Goal: Task Accomplishment & Management: Manage account settings

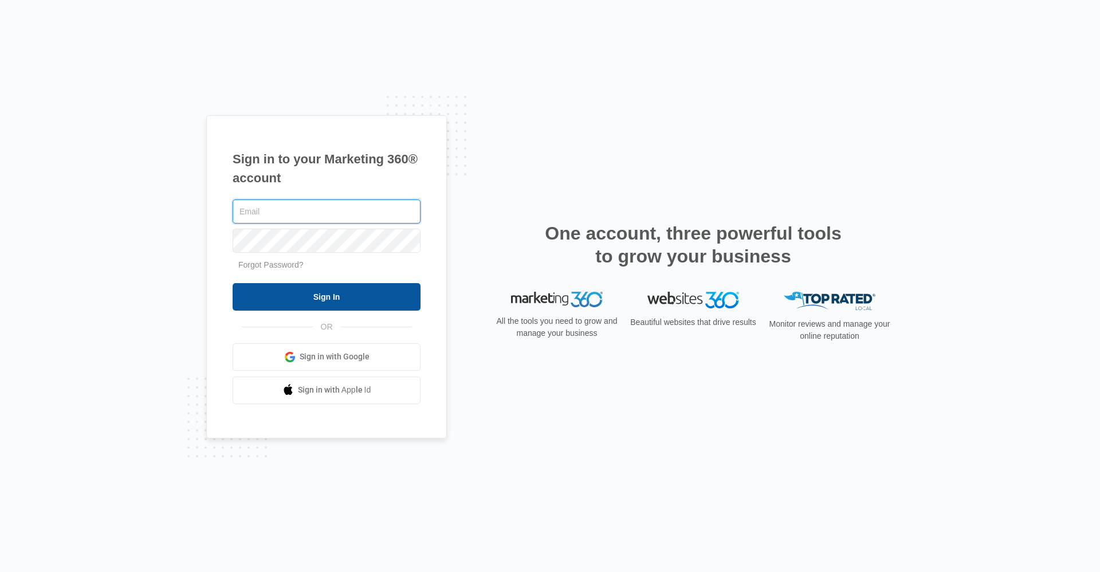
type input "[EMAIL_ADDRESS][DOMAIN_NAME]"
click at [315, 305] on input "Sign In" at bounding box center [327, 297] width 188 height 28
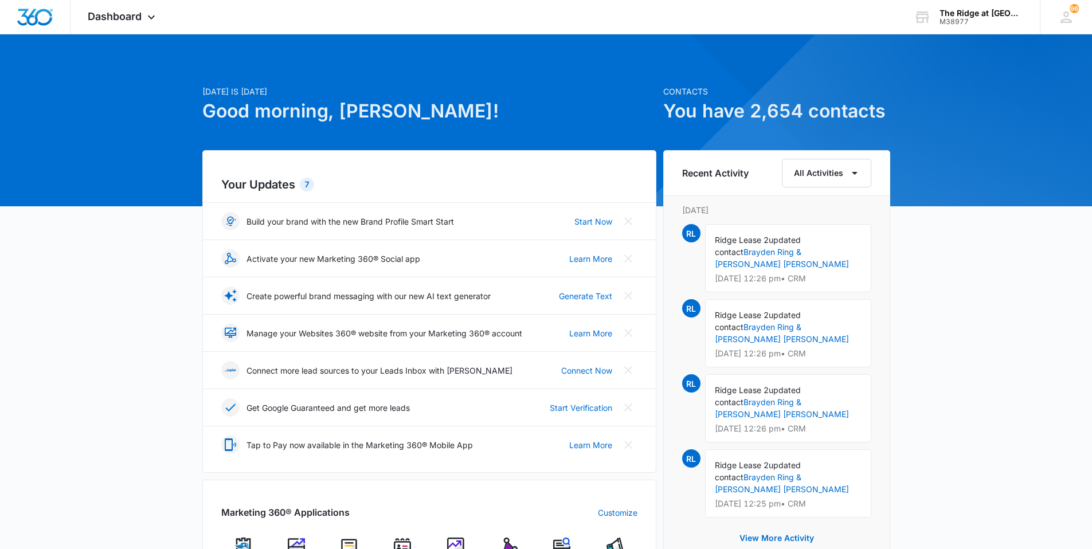
click at [148, 313] on div "Today is Saturday, October 4th Good morning, Ridge! Contacts You have 2,654 con…" at bounding box center [546, 529] width 1092 height 961
click at [114, 7] on div "Dashboard Apps Reputation Websites Forms CRM Email Social Content Ads Intellige…" at bounding box center [122, 17] width 105 height 34
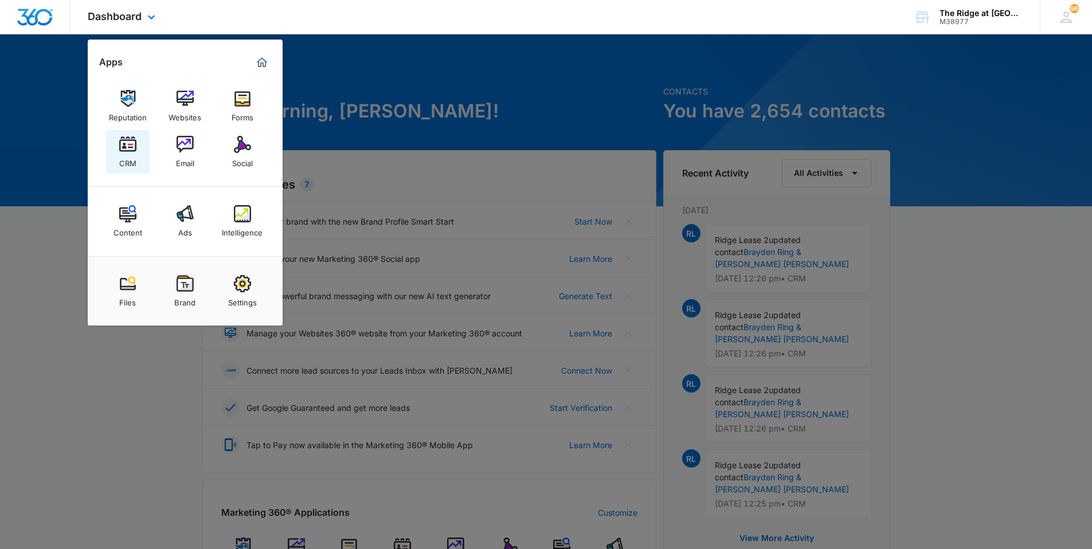
click at [138, 146] on link "CRM" at bounding box center [128, 152] width 44 height 44
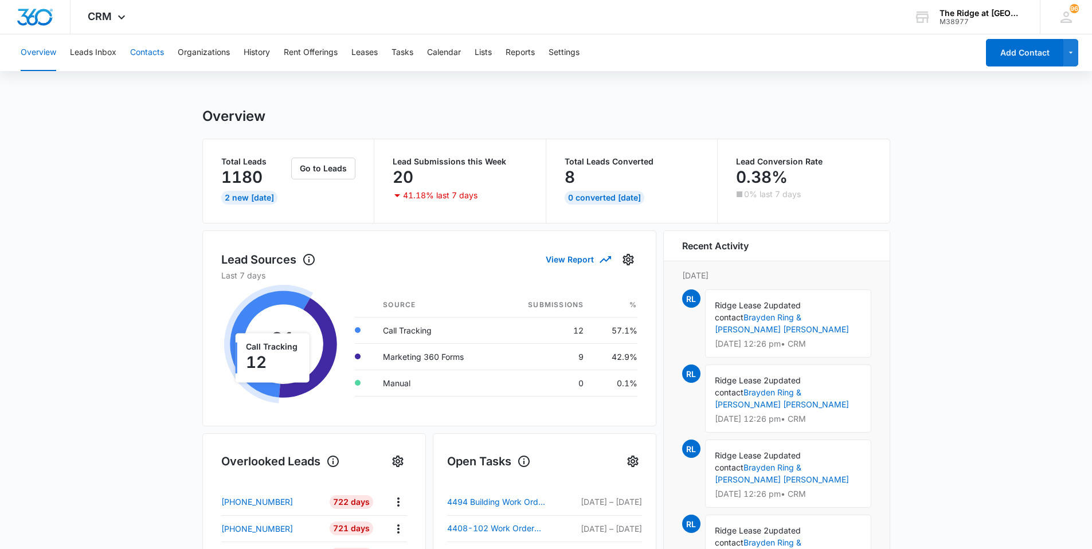
click at [134, 49] on button "Contacts" at bounding box center [147, 52] width 34 height 37
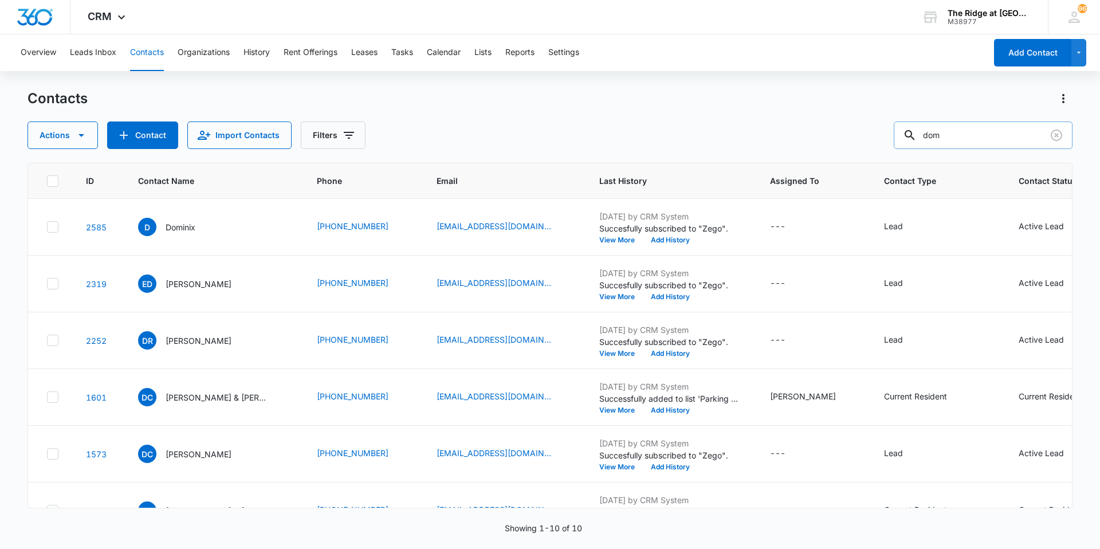
drag, startPoint x: 959, startPoint y: 136, endPoint x: 932, endPoint y: 132, distance: 27.2
click at [932, 132] on input "dom" at bounding box center [983, 135] width 179 height 28
type input "sanders"
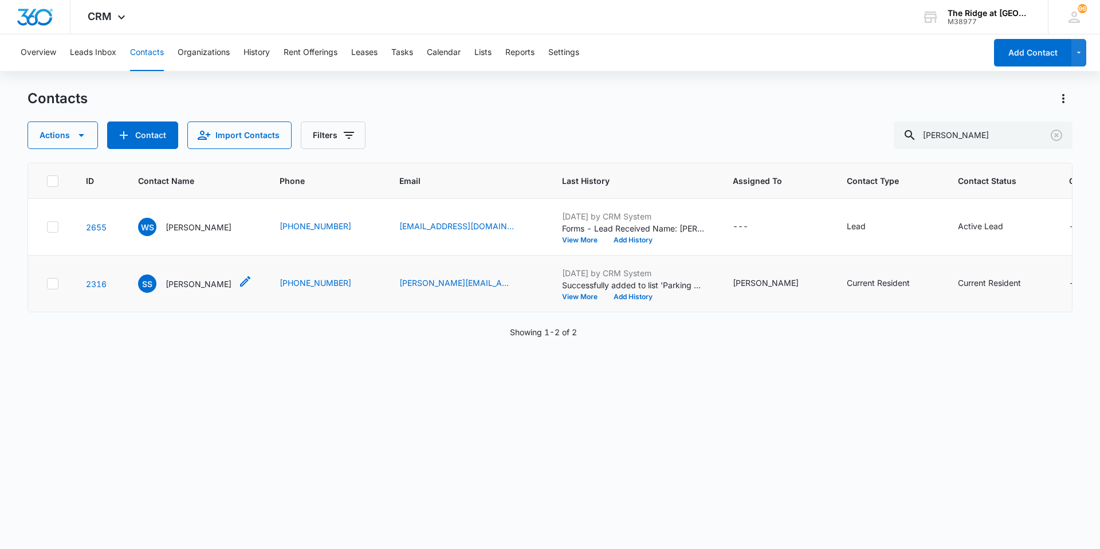
click at [183, 284] on p "Scott Sanders" at bounding box center [199, 284] width 66 height 12
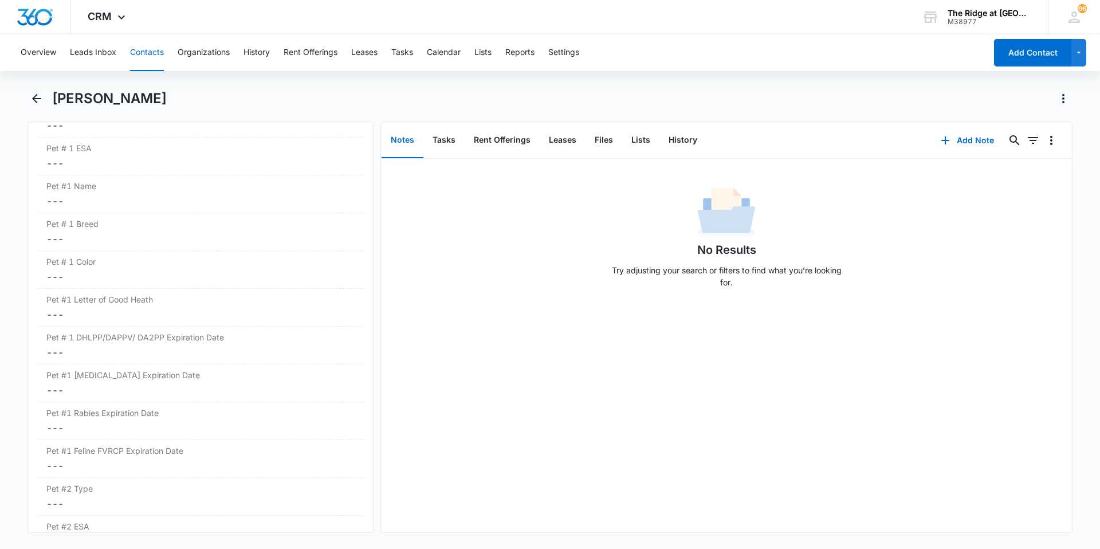
scroll to position [1291, 0]
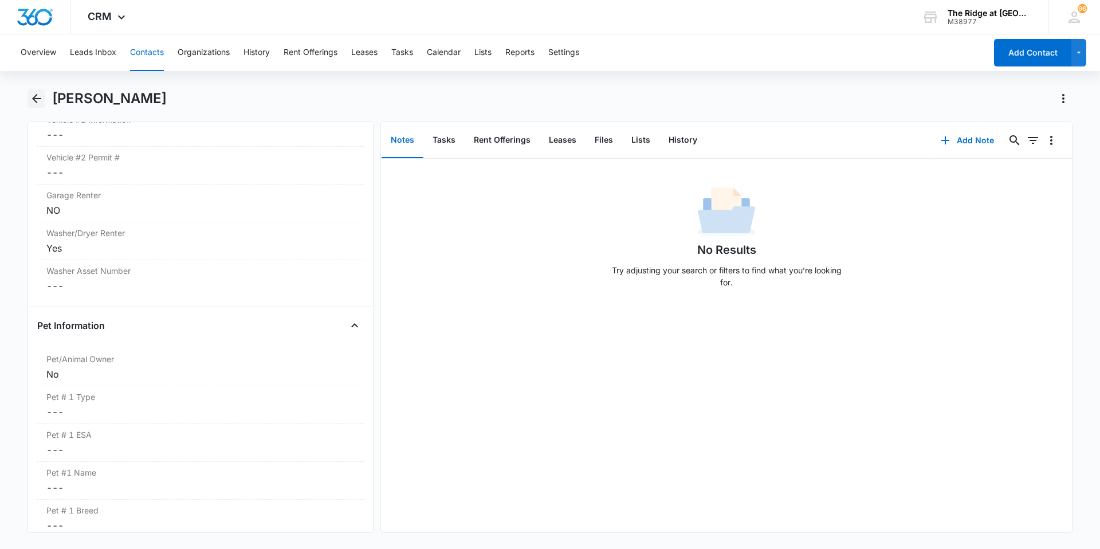
click at [33, 95] on icon "Back" at bounding box center [37, 99] width 14 height 14
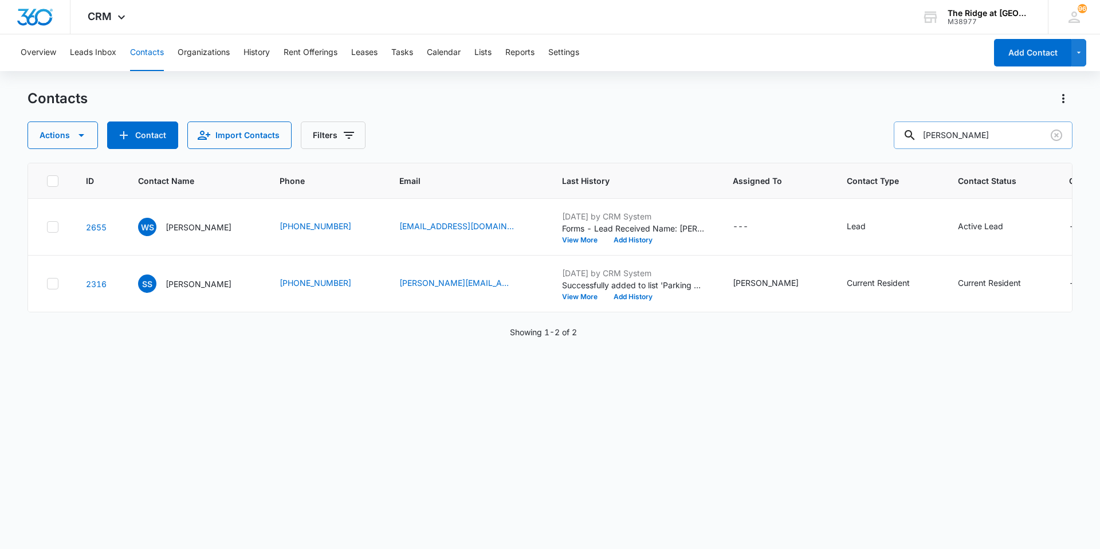
drag, startPoint x: 973, startPoint y: 134, endPoint x: 922, endPoint y: 138, distance: 51.8
click at [922, 138] on div "sanders" at bounding box center [983, 135] width 179 height 28
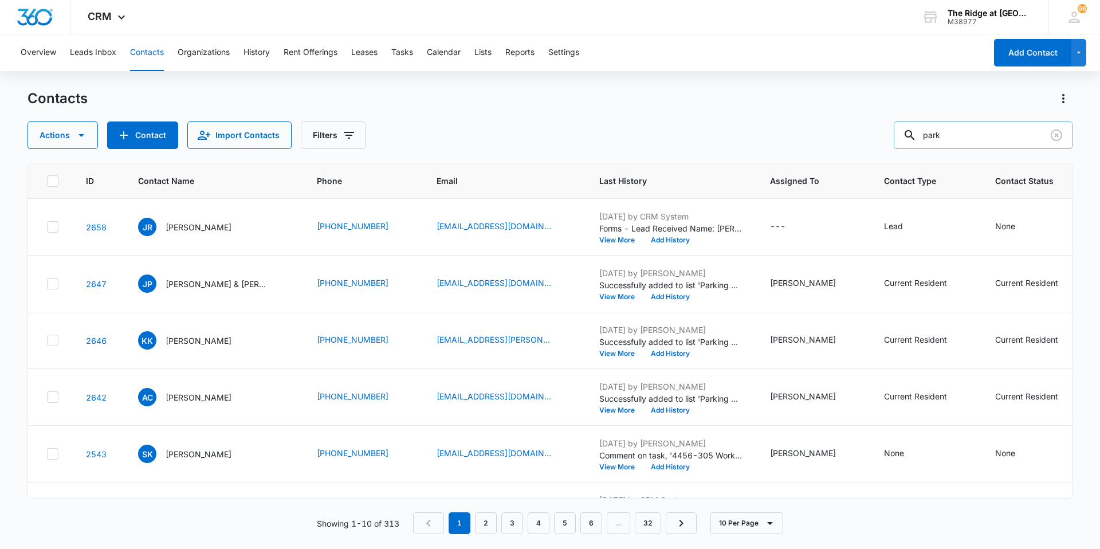
click at [977, 144] on input "park" at bounding box center [983, 135] width 179 height 28
type input "p"
type input "heather"
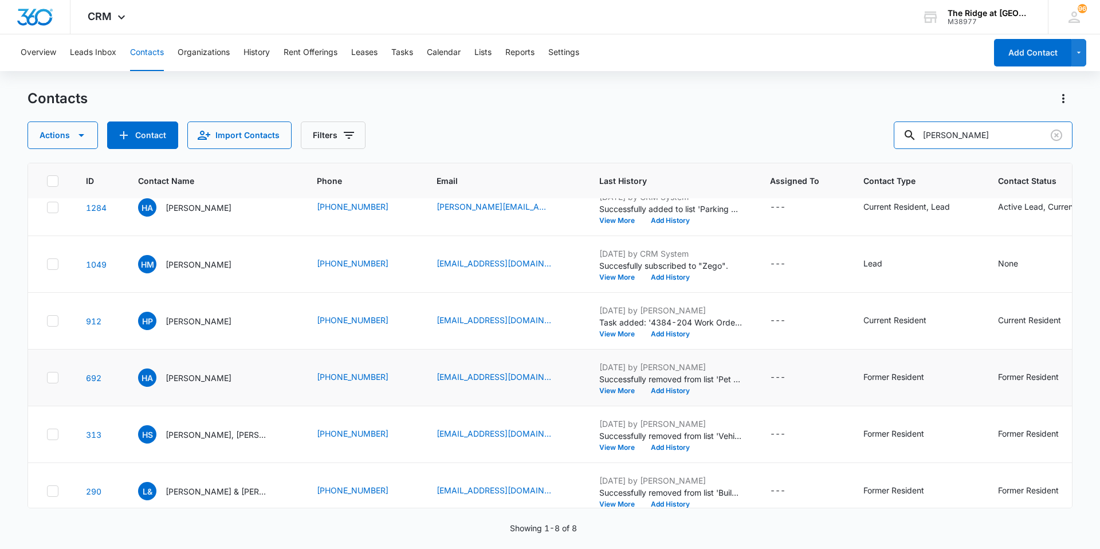
scroll to position [153, 0]
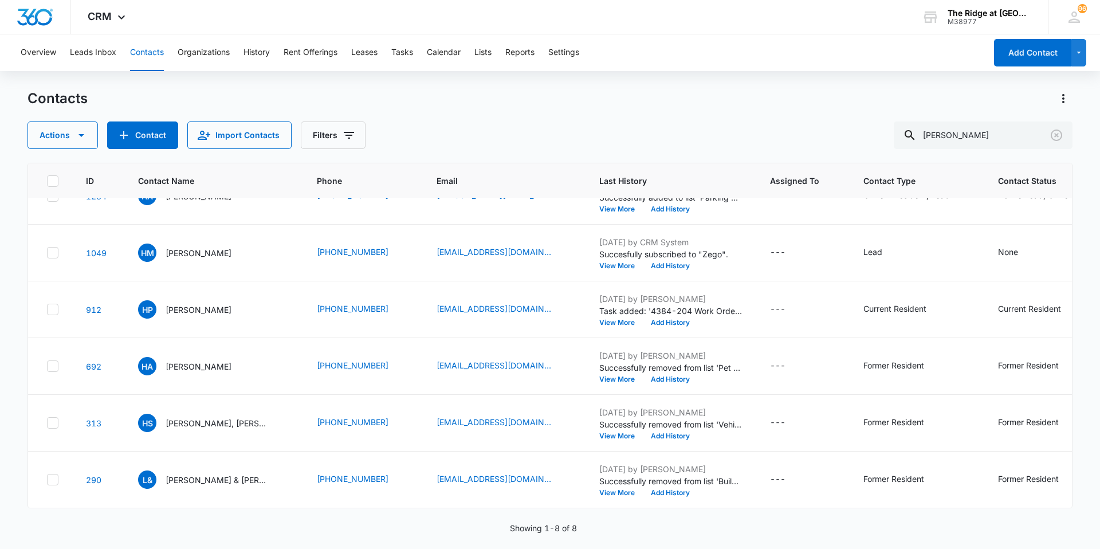
click at [434, 127] on div "Actions Contact Import Contacts Filters heather" at bounding box center [550, 135] width 1045 height 28
click at [403, 59] on button "Tasks" at bounding box center [402, 52] width 22 height 37
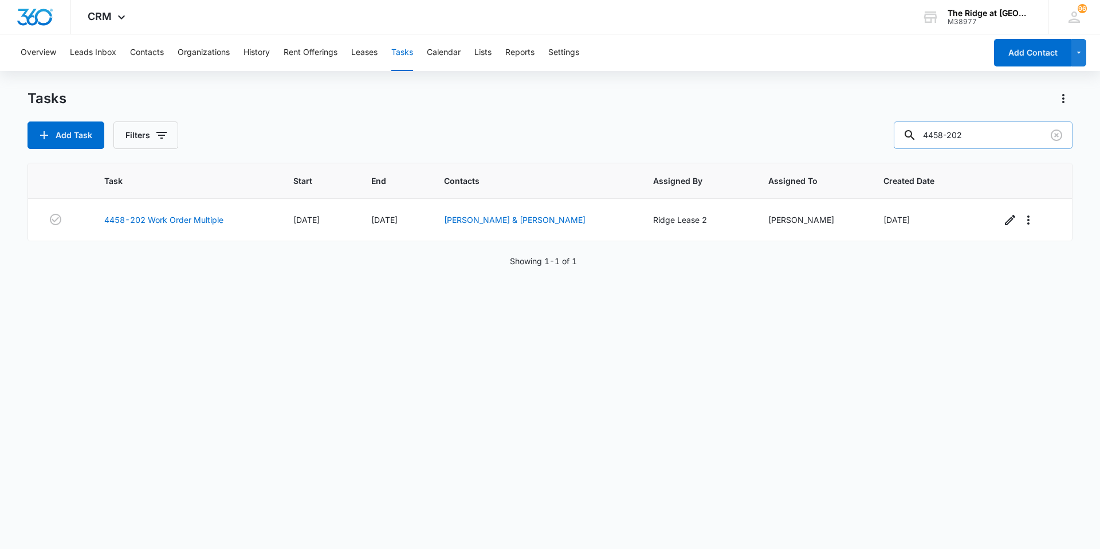
drag, startPoint x: 989, startPoint y: 143, endPoint x: 926, endPoint y: 130, distance: 64.5
click at [926, 130] on div "4458-202" at bounding box center [983, 135] width 179 height 28
click at [323, 123] on div "Add Task Filters 4458-202" at bounding box center [550, 135] width 1045 height 28
drag, startPoint x: 984, startPoint y: 136, endPoint x: 731, endPoint y: 181, distance: 257.2
click at [909, 140] on input "4458-202" at bounding box center [983, 135] width 179 height 28
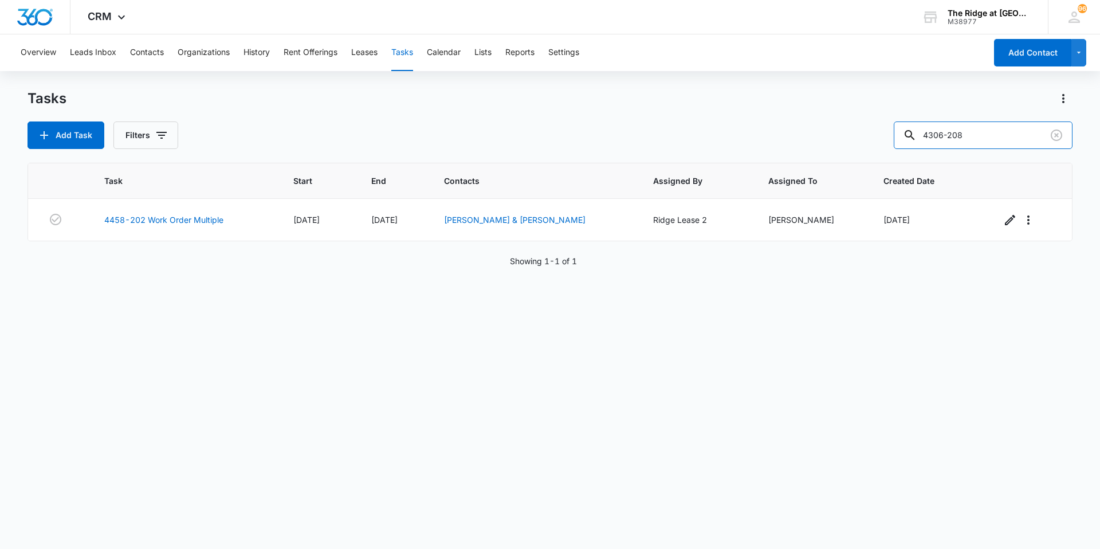
type input "4306-208"
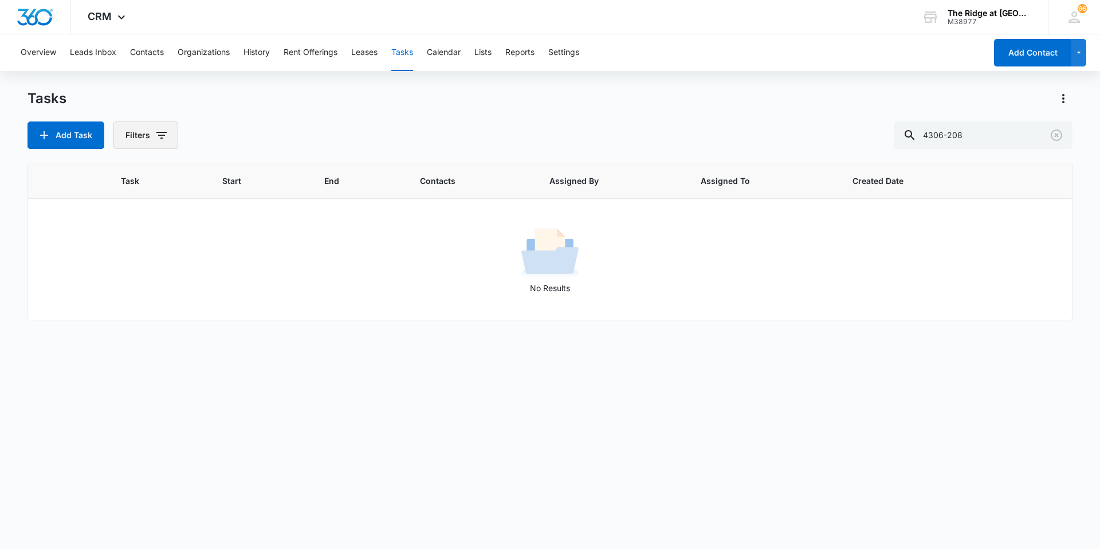
click at [139, 142] on button "Filters" at bounding box center [145, 135] width 65 height 28
click at [144, 277] on label "Complete" at bounding box center [193, 272] width 132 height 12
click at [128, 273] on input "Complete" at bounding box center [127, 272] width 1 height 1
radio input "false"
radio input "true"
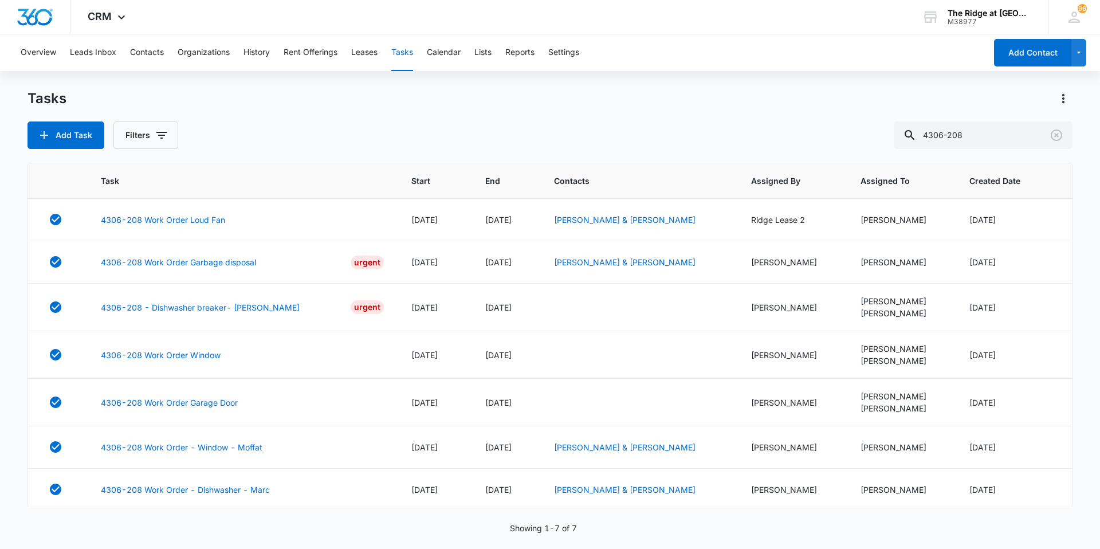
click at [221, 114] on div "Tasks Add Task Filters 4306-208" at bounding box center [550, 119] width 1045 height 60
click at [183, 219] on link "4306-208 Work Order Loud Fan" at bounding box center [163, 220] width 124 height 12
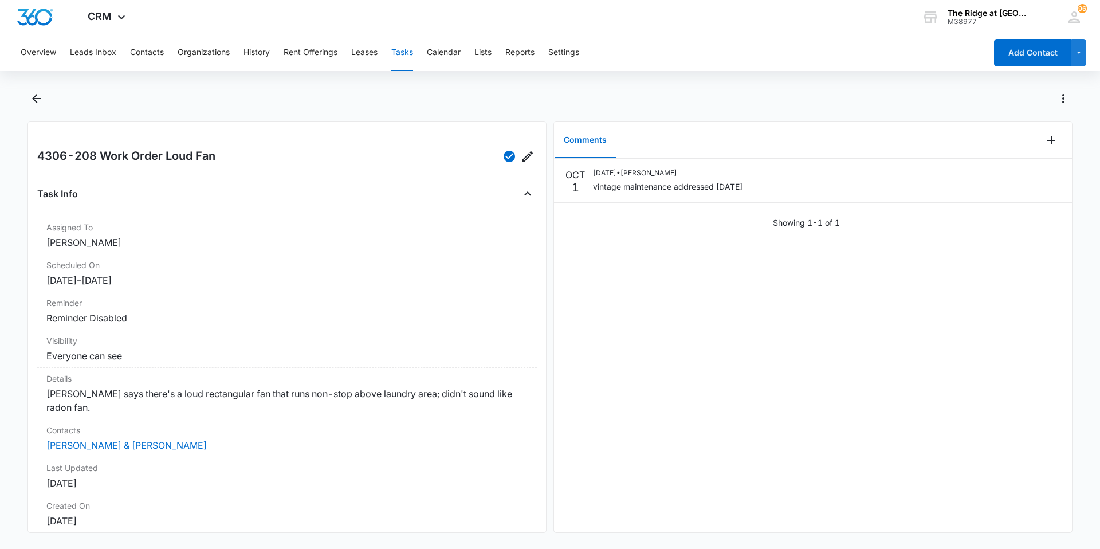
click at [816, 356] on div "[DATE] [DATE] • [PERSON_NAME] vintage maintenance addressed [DATE] Showing 1-1 …" at bounding box center [813, 346] width 518 height 374
click at [729, 395] on div "[DATE] [DATE] • [PERSON_NAME] vintage maintenance addressed [DATE] Showing 1-1 …" at bounding box center [813, 346] width 518 height 374
click at [40, 97] on icon "Back" at bounding box center [37, 99] width 14 height 14
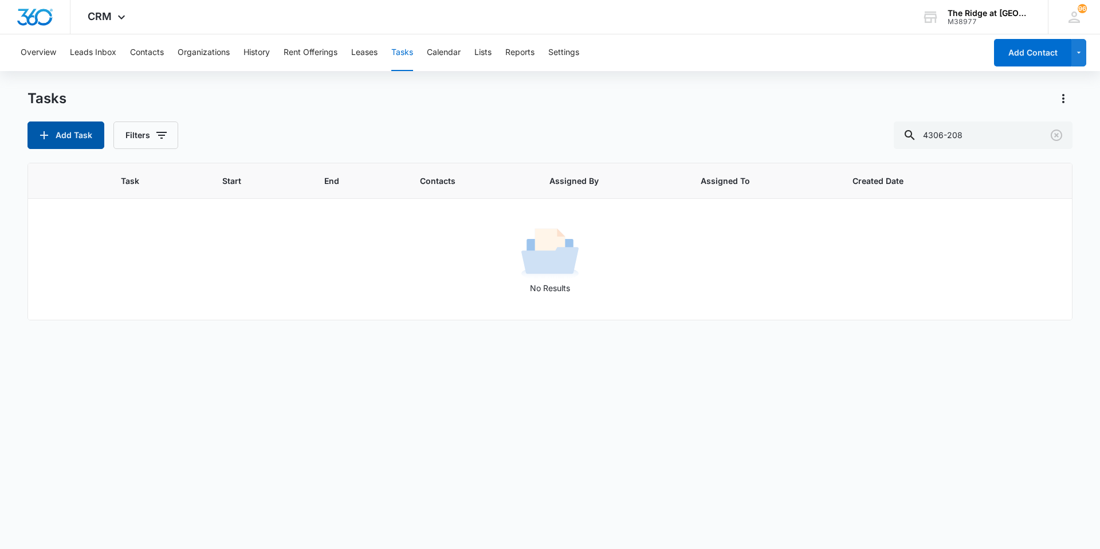
click at [82, 140] on button "Add Task" at bounding box center [66, 135] width 77 height 28
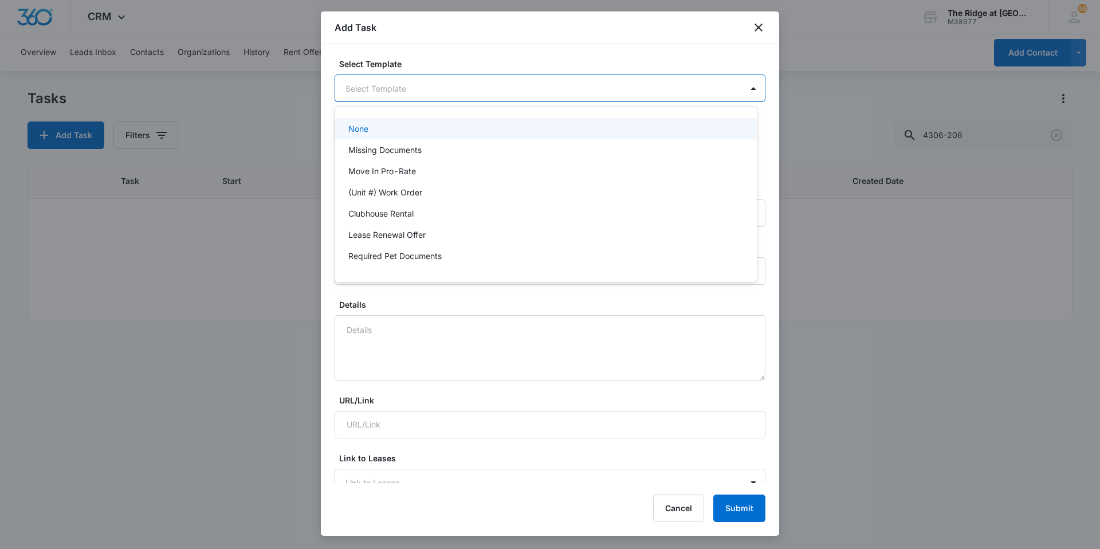
click at [484, 90] on body "CRM Apps Reputation Websites Forms CRM Email Social Content Ads Intelligence Fi…" at bounding box center [550, 274] width 1100 height 549
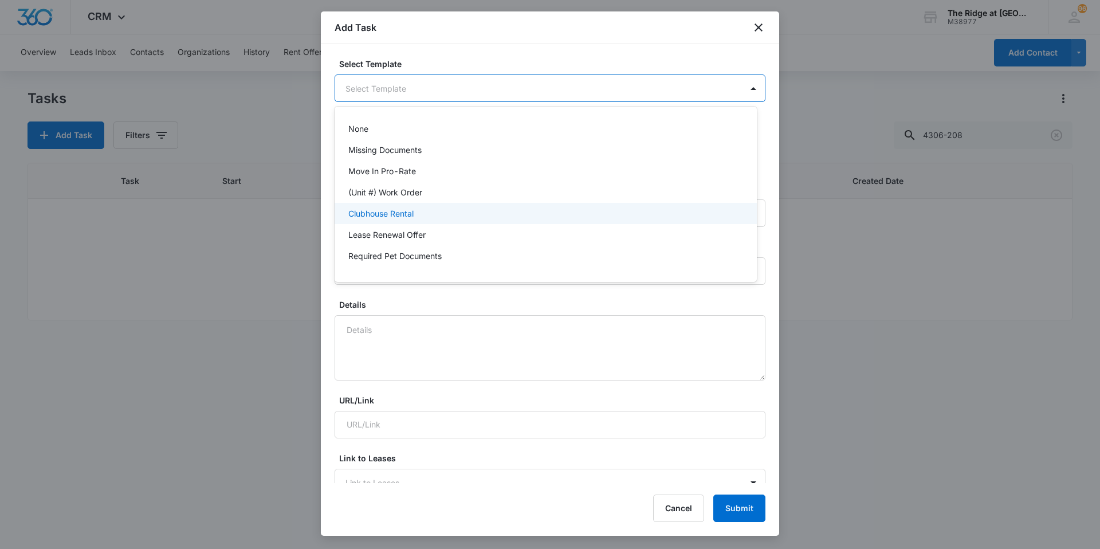
click at [425, 206] on div "Clubhouse Rental" at bounding box center [546, 213] width 422 height 21
click at [415, 99] on body "CRM Apps Reputation Websites Forms CRM Email Social Content Ads Intelligence Fi…" at bounding box center [550, 274] width 1100 height 549
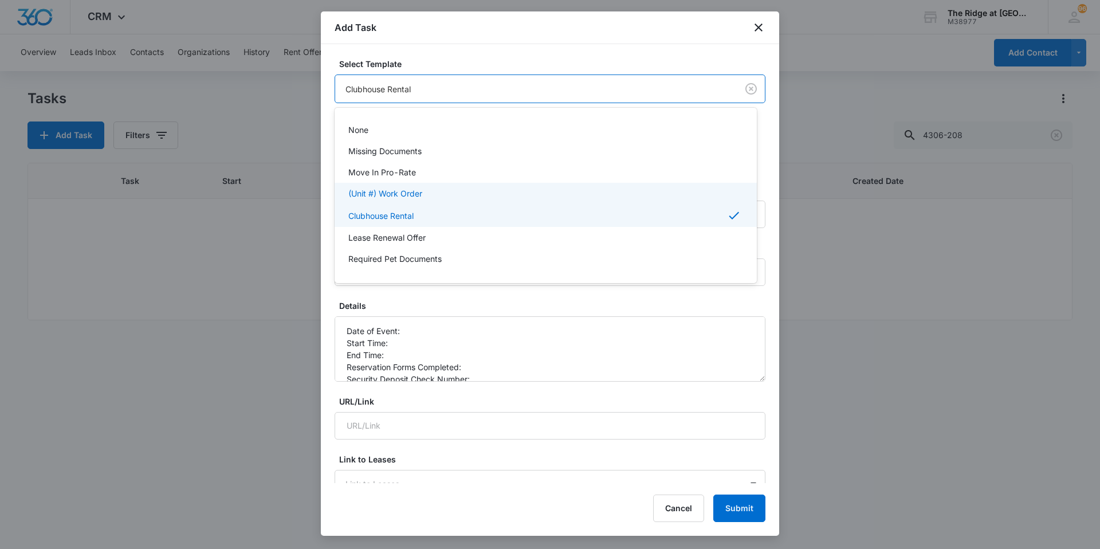
click at [404, 190] on p "(Unit #) Work Order" at bounding box center [385, 193] width 74 height 12
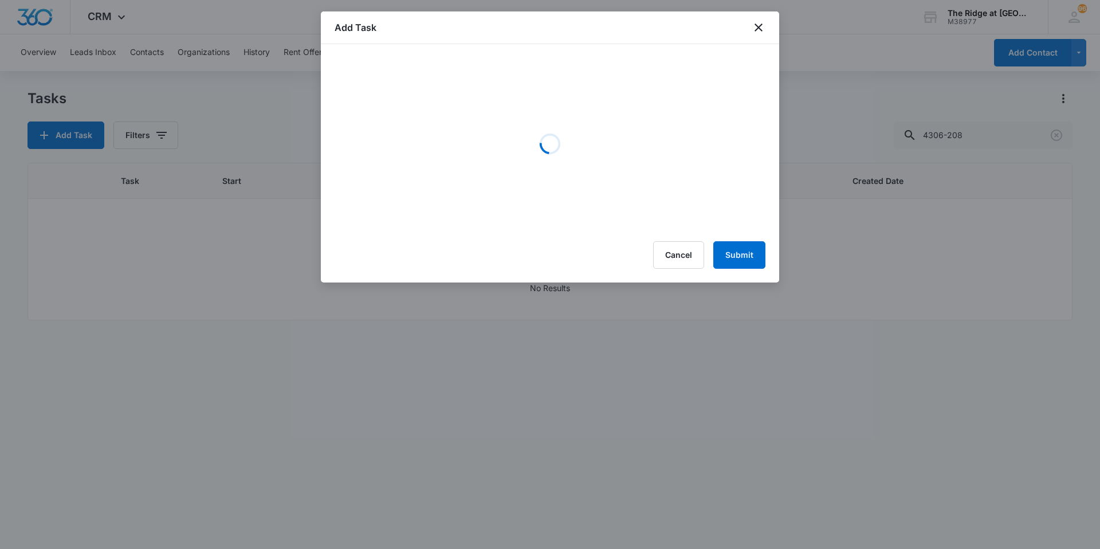
click at [403, 37] on div "Add Task" at bounding box center [550, 27] width 458 height 33
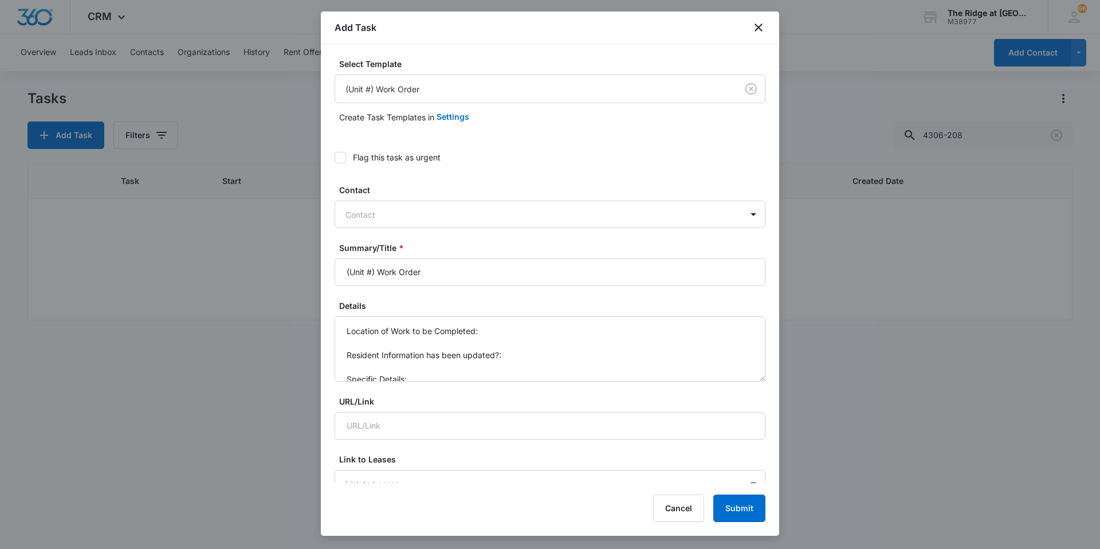
click at [393, 218] on div at bounding box center [543, 214] width 395 height 14
type input "r"
type input "priesh"
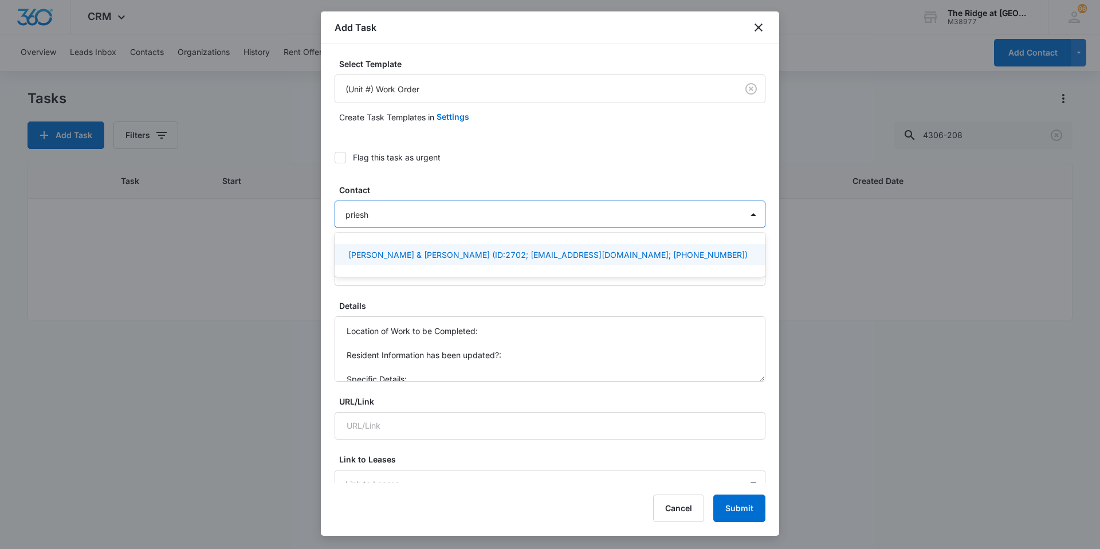
click at [403, 260] on p "Jessica Preish & Ryan Preish (ID:2702; jessicapreish@yahoo.com; (585) 749-2037)" at bounding box center [547, 255] width 399 height 12
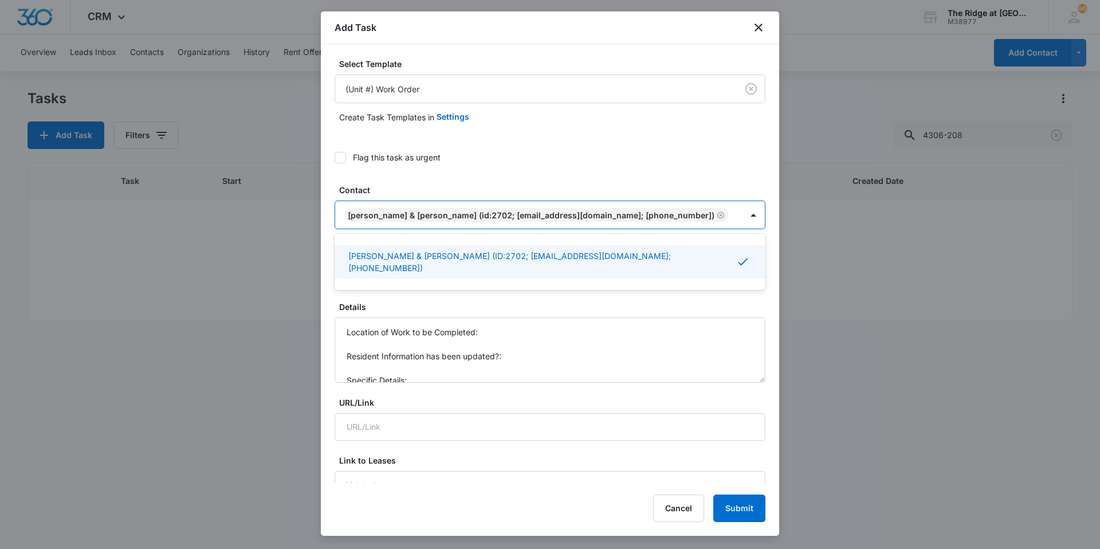
click at [409, 189] on label "Contact" at bounding box center [554, 190] width 431 height 12
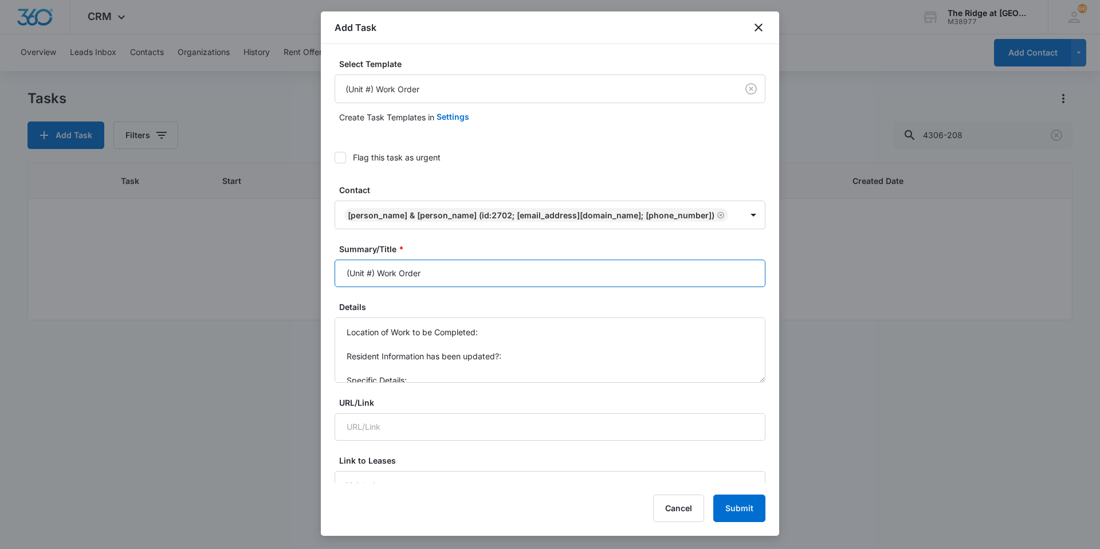
drag, startPoint x: 374, startPoint y: 275, endPoint x: 337, endPoint y: 276, distance: 37.3
click at [337, 276] on input "(Unit #) Work Order" at bounding box center [550, 274] width 431 height 28
drag, startPoint x: 377, startPoint y: 273, endPoint x: 343, endPoint y: 273, distance: 33.8
click at [343, 273] on input "(Unit #) Work Order" at bounding box center [550, 274] width 431 height 28
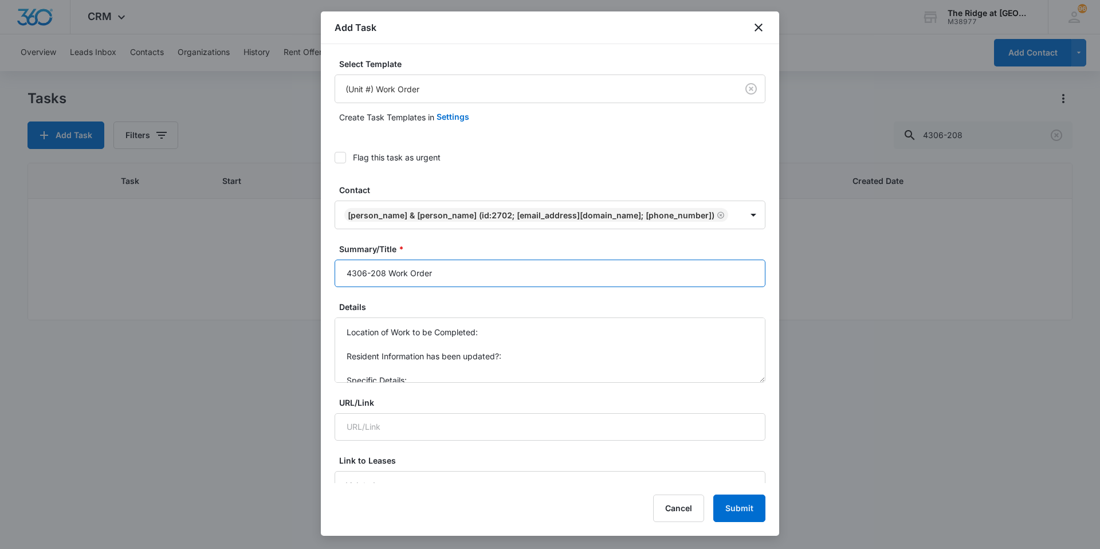
click at [457, 274] on input "4306-208 Work Order" at bounding box center [550, 274] width 431 height 28
type input "4306-208 Work Order Garbage disposal"
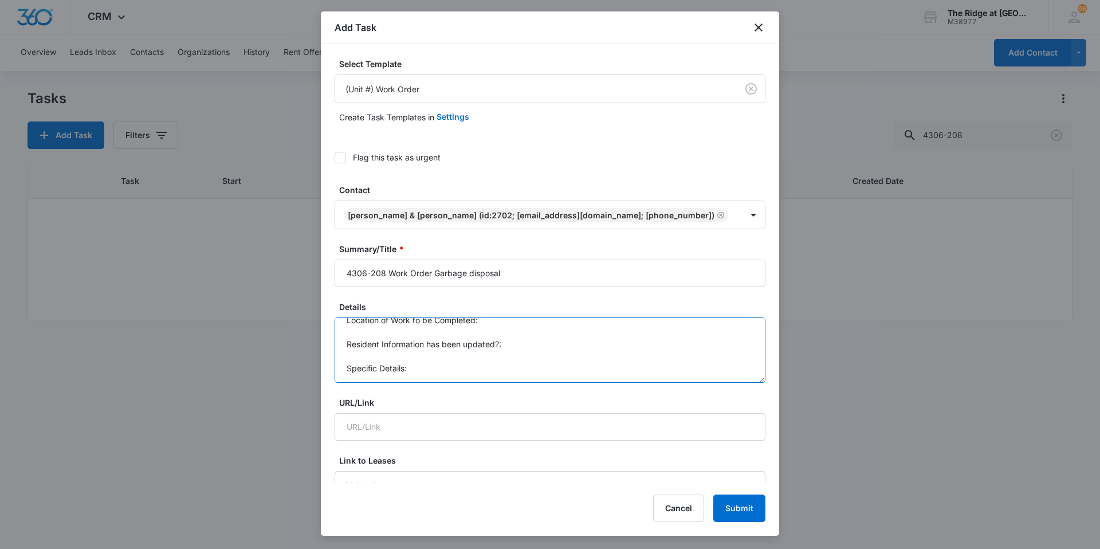
drag, startPoint x: 346, startPoint y: 331, endPoint x: 481, endPoint y: 391, distance: 148.3
click at [472, 339] on textarea "Stopped working; motor" at bounding box center [550, 349] width 431 height 65
type textarea "Stopped working; motor"
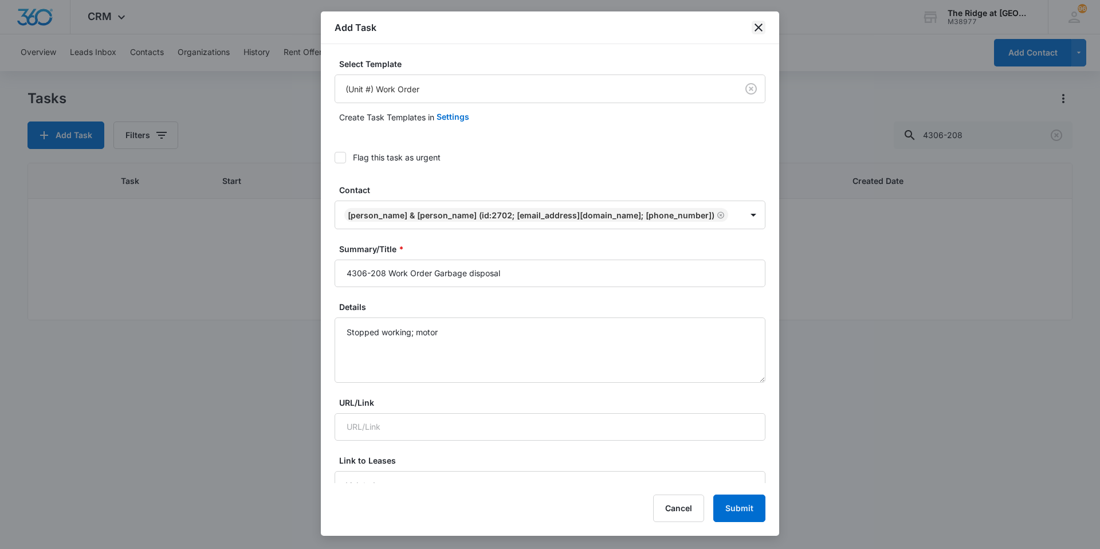
click at [762, 31] on icon "close" at bounding box center [759, 27] width 8 height 8
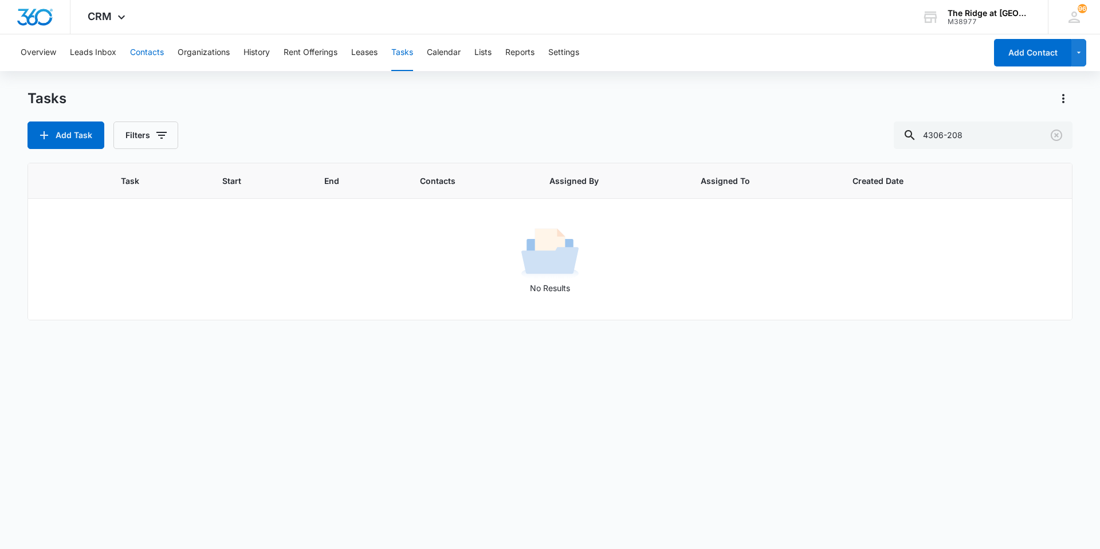
click at [161, 49] on button "Contacts" at bounding box center [147, 52] width 34 height 37
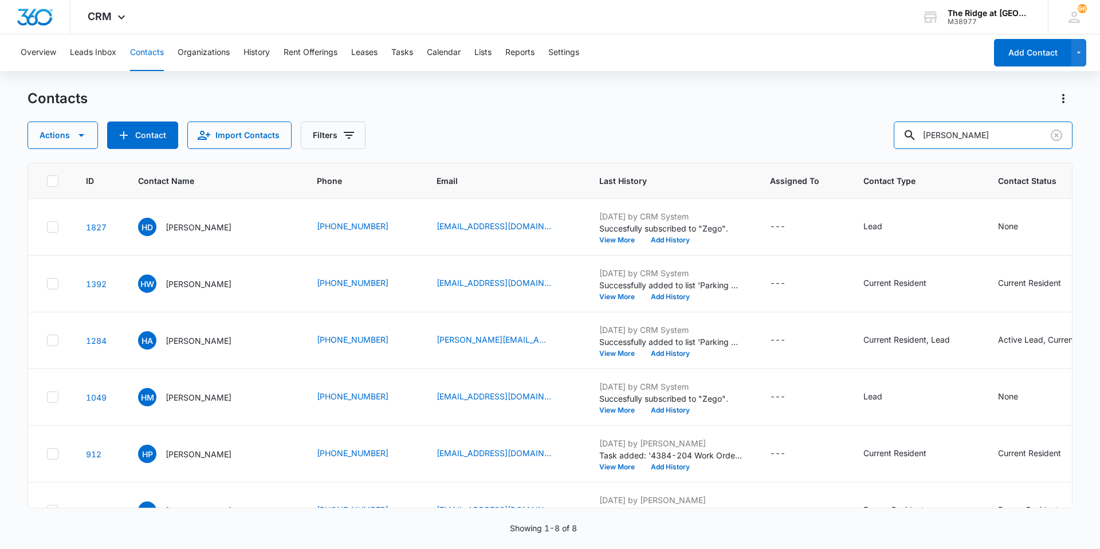
drag, startPoint x: 976, startPoint y: 135, endPoint x: 901, endPoint y: 133, distance: 74.5
click at [901, 133] on div "Actions Contact Import Contacts Filters heather" at bounding box center [550, 135] width 1045 height 28
type input "prie"
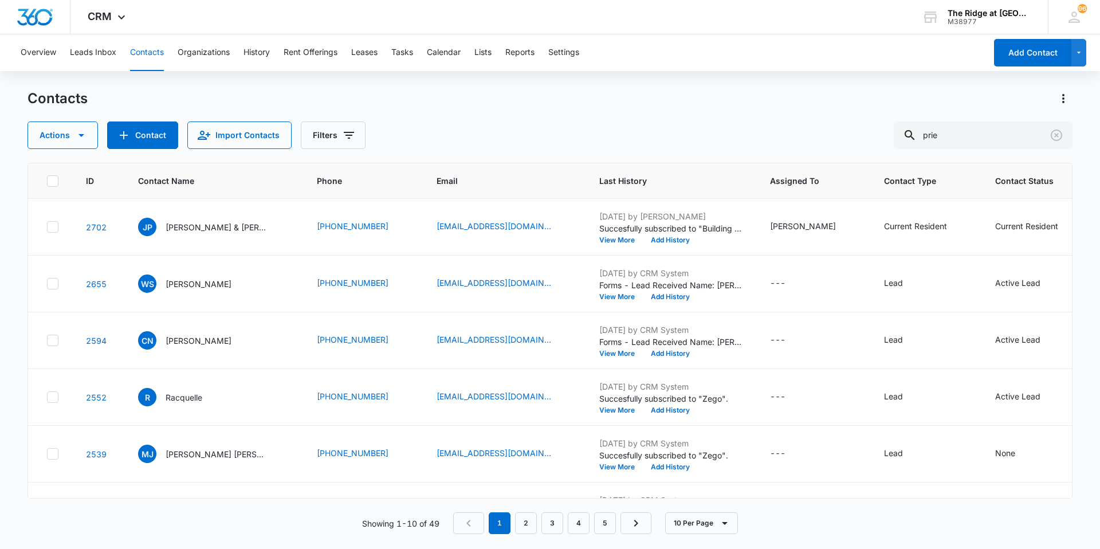
click at [403, 98] on div "Contacts" at bounding box center [550, 98] width 1045 height 18
click at [403, 96] on div "Contacts" at bounding box center [550, 98] width 1045 height 18
click at [417, 105] on div "Contacts" at bounding box center [550, 98] width 1045 height 18
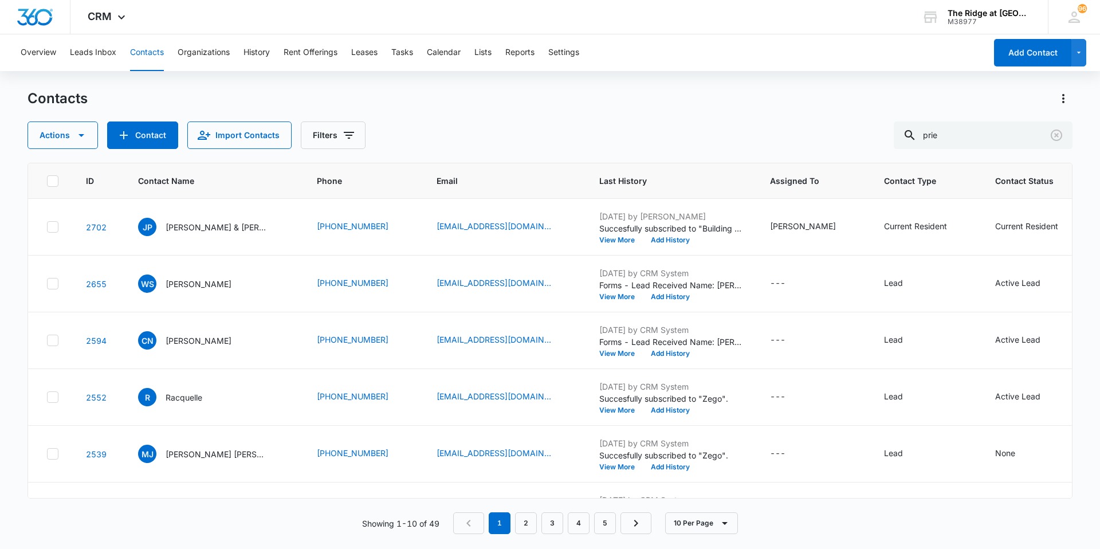
click at [417, 105] on div "Contacts" at bounding box center [550, 98] width 1045 height 18
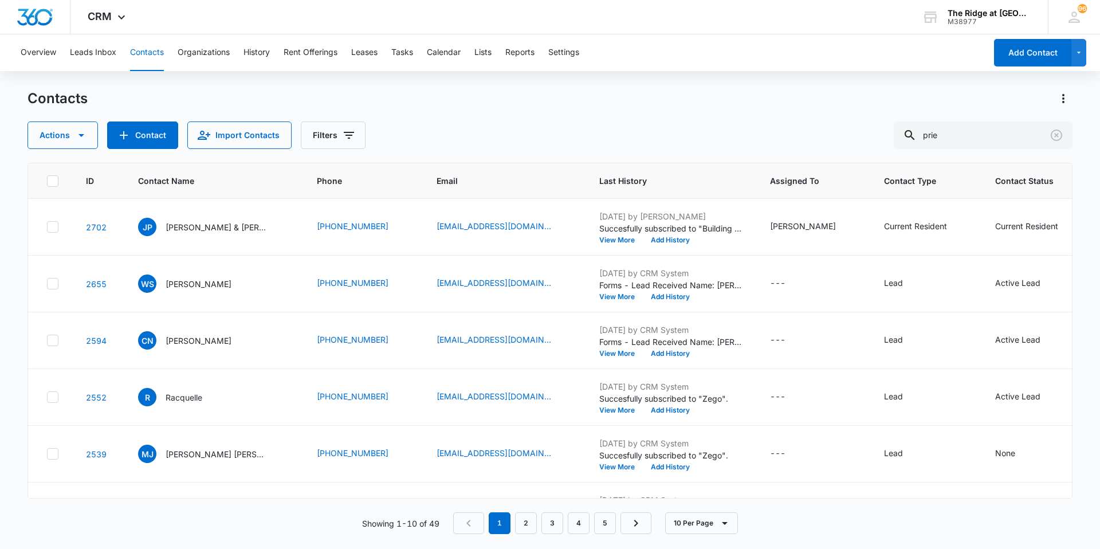
click at [421, 124] on div "Actions Contact Import Contacts Filters prie" at bounding box center [550, 135] width 1045 height 28
click at [428, 131] on div "Actions Contact Import Contacts Filters prie" at bounding box center [550, 135] width 1045 height 28
click at [401, 45] on button "Tasks" at bounding box center [402, 52] width 22 height 37
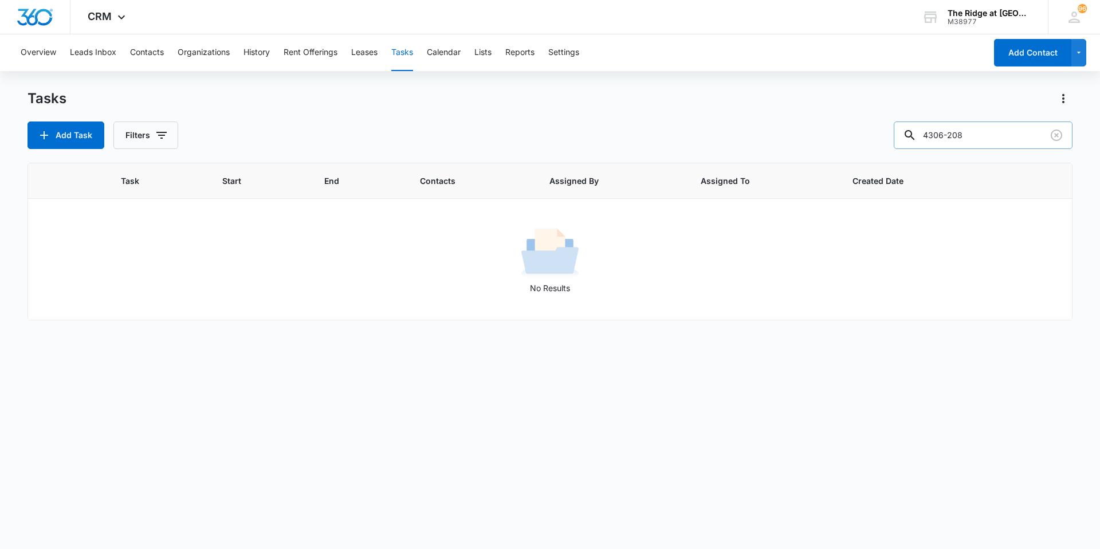
click at [1015, 143] on input "4306-208" at bounding box center [983, 135] width 179 height 28
click at [162, 134] on icon "button" at bounding box center [162, 135] width 14 height 14
click at [213, 154] on div "Assigned By Assigned To Task Status: Incomplete Complete Clear All" at bounding box center [193, 245] width 160 height 182
click at [222, 115] on div "Tasks Add Task Filters Assigned By Assigned To Task Status: Incomplete Complete…" at bounding box center [550, 119] width 1045 height 60
click at [143, 56] on button "Contacts" at bounding box center [147, 52] width 34 height 37
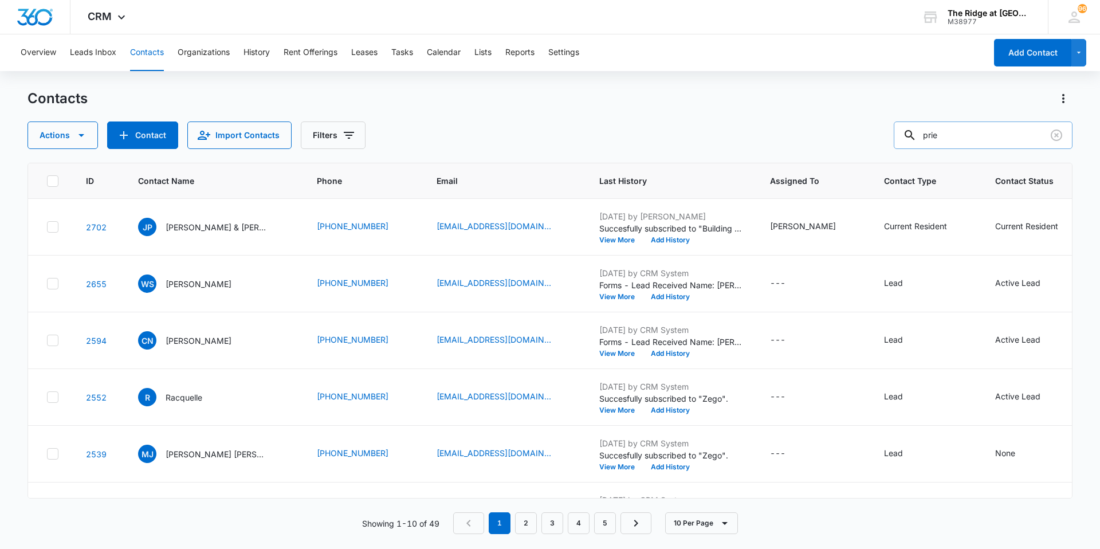
drag, startPoint x: 957, startPoint y: 131, endPoint x: 927, endPoint y: 134, distance: 30.5
click at [927, 134] on div "prie" at bounding box center [983, 135] width 179 height 28
type input "skyl"
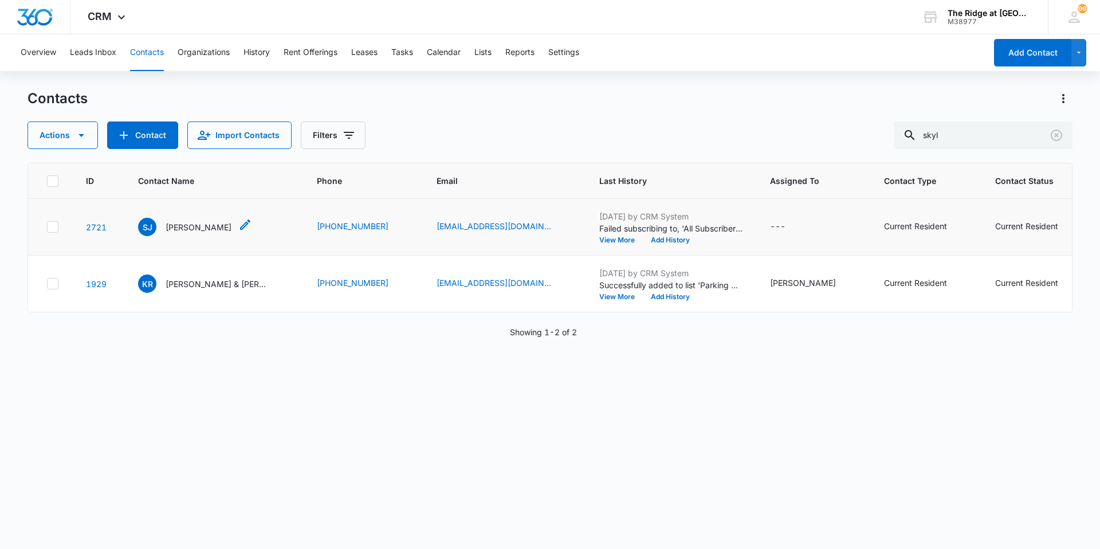
click at [185, 222] on p "Skyler Jones" at bounding box center [199, 227] width 66 height 12
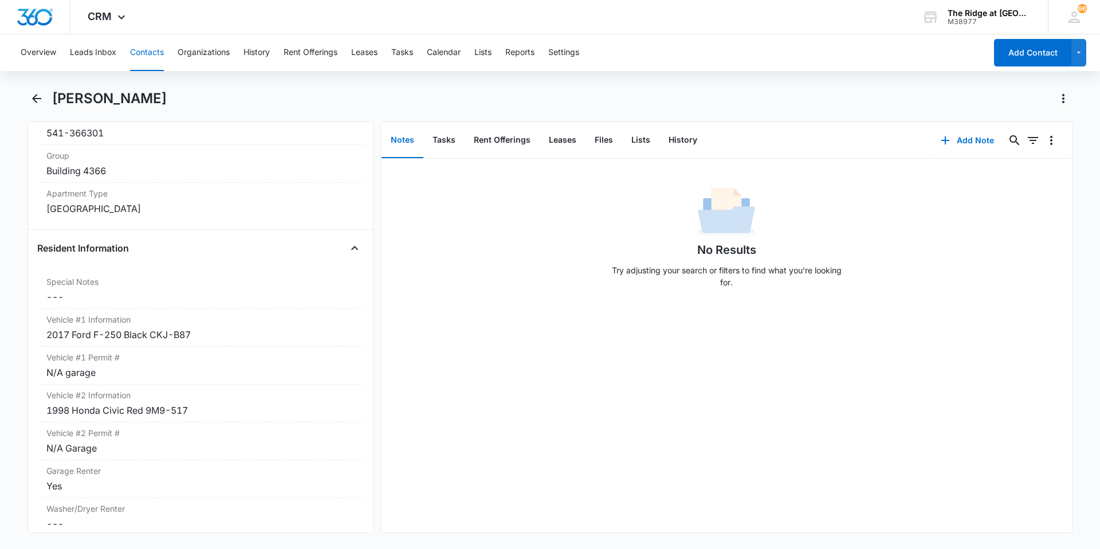
scroll to position [1089, 0]
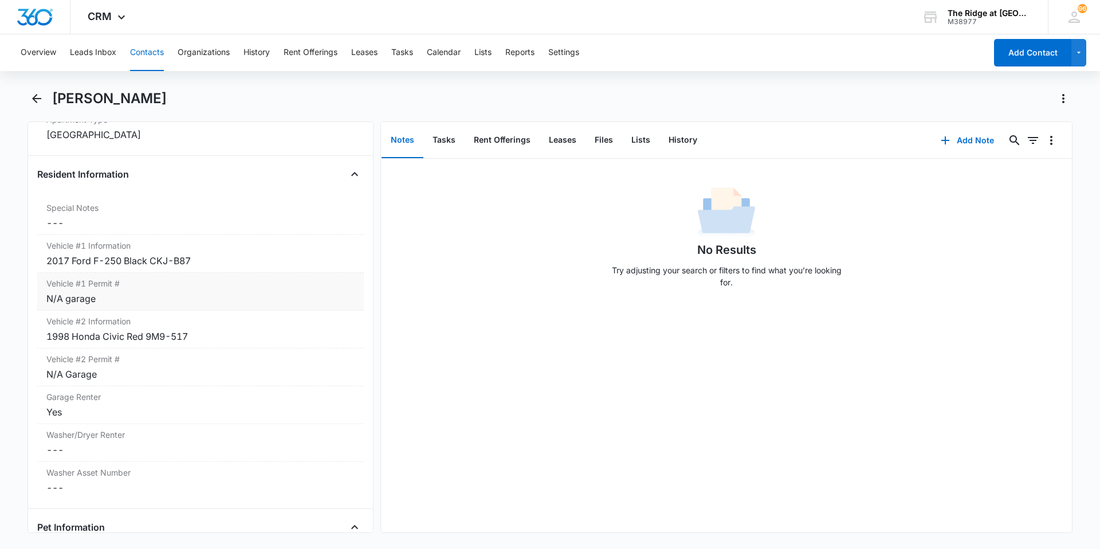
click at [101, 308] on div "Vehicle #1 Permit # Cancel Save Changes N/A garage" at bounding box center [200, 292] width 327 height 38
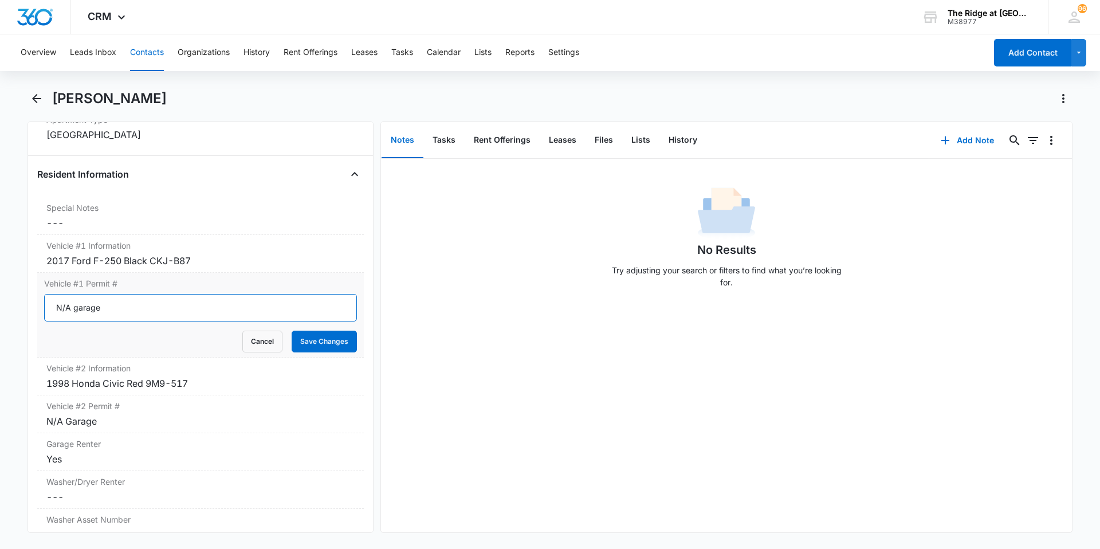
drag, startPoint x: 101, startPoint y: 308, endPoint x: 43, endPoint y: 301, distance: 58.3
click at [43, 301] on div "Vehicle #1 Permit # N/A garage Cancel Save Changes" at bounding box center [200, 315] width 327 height 85
type input "01085"
click at [292, 331] on button "Save Changes" at bounding box center [324, 342] width 65 height 22
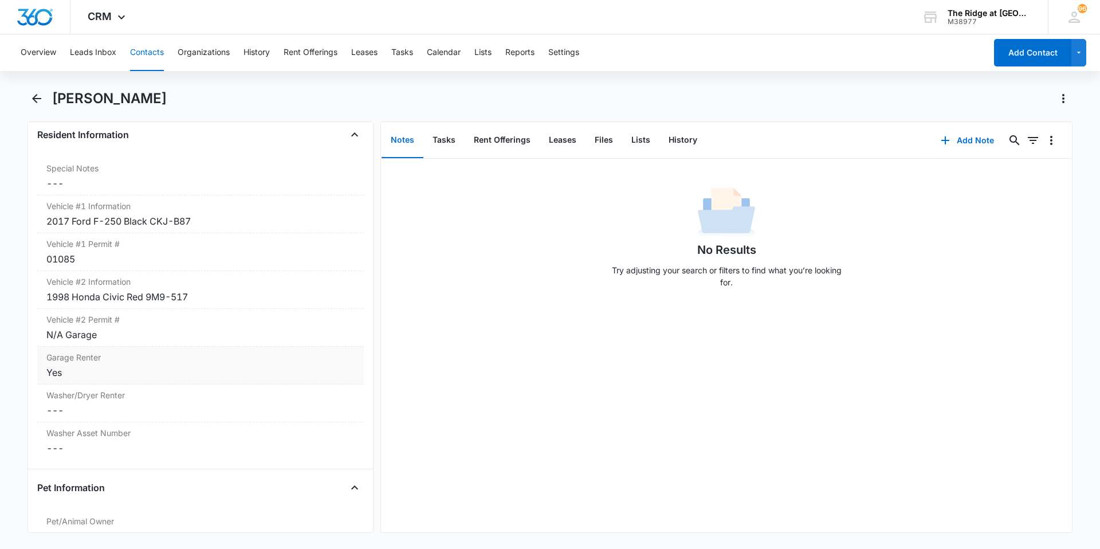
scroll to position [1146, 0]
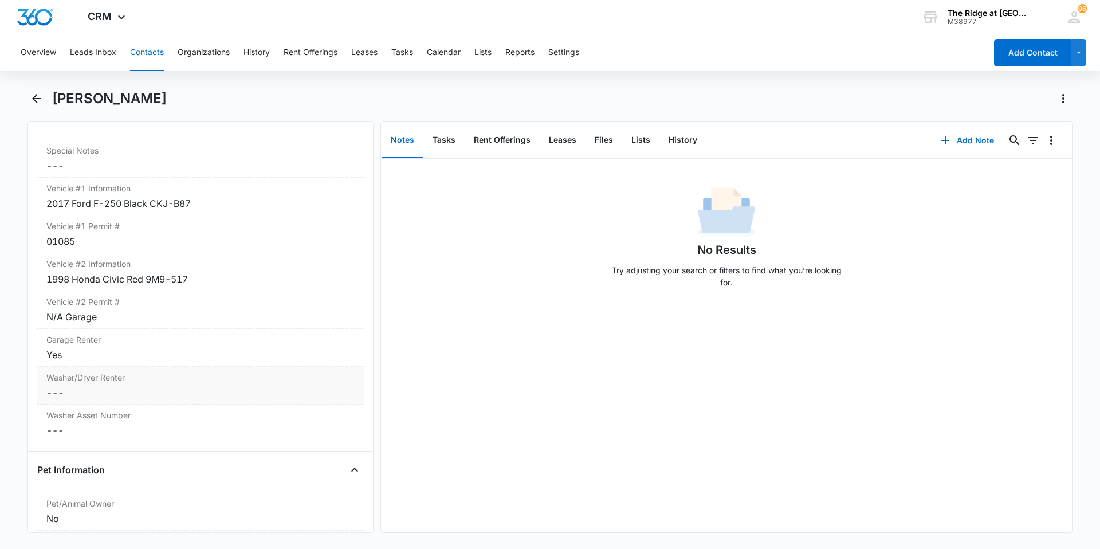
click at [171, 398] on dd "Cancel Save Changes ---" at bounding box center [200, 393] width 308 height 14
click at [66, 403] on div "Yes" at bounding box center [70, 401] width 14 height 12
click at [45, 401] on input "Yes" at bounding box center [44, 401] width 1 height 1
checkbox input "true"
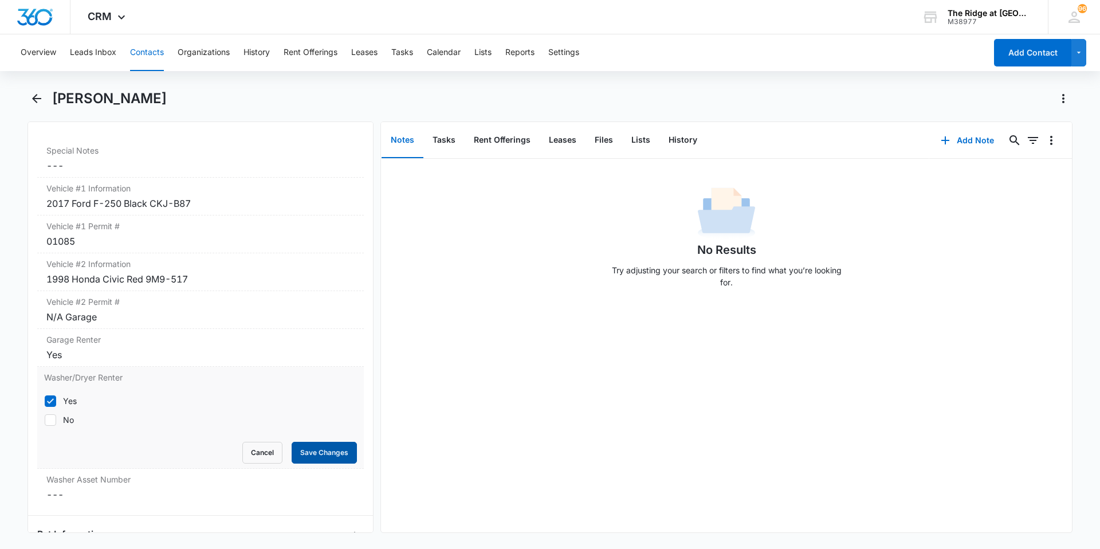
click at [323, 462] on button "Save Changes" at bounding box center [324, 453] width 65 height 22
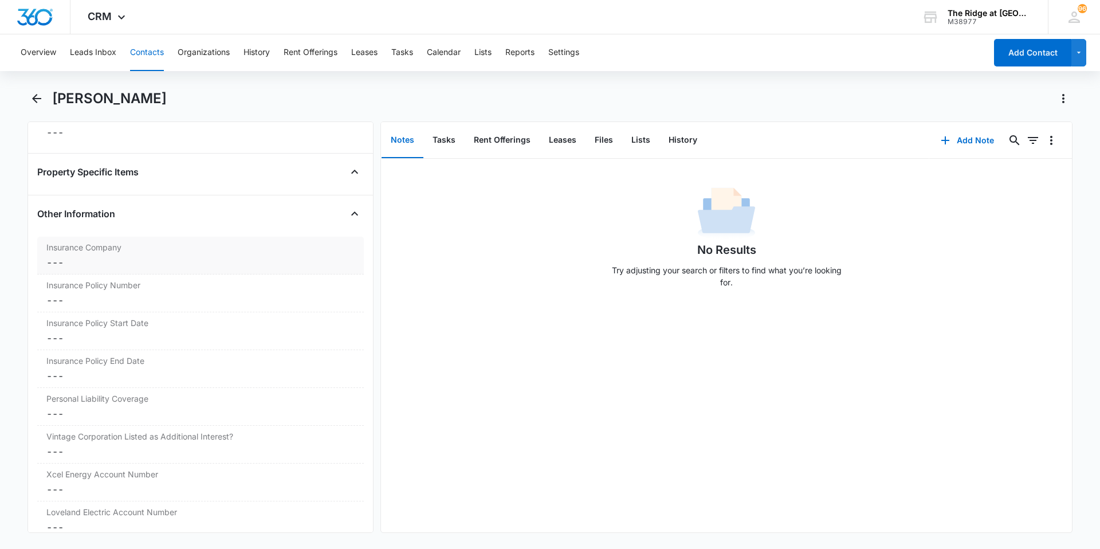
scroll to position [2235, 0]
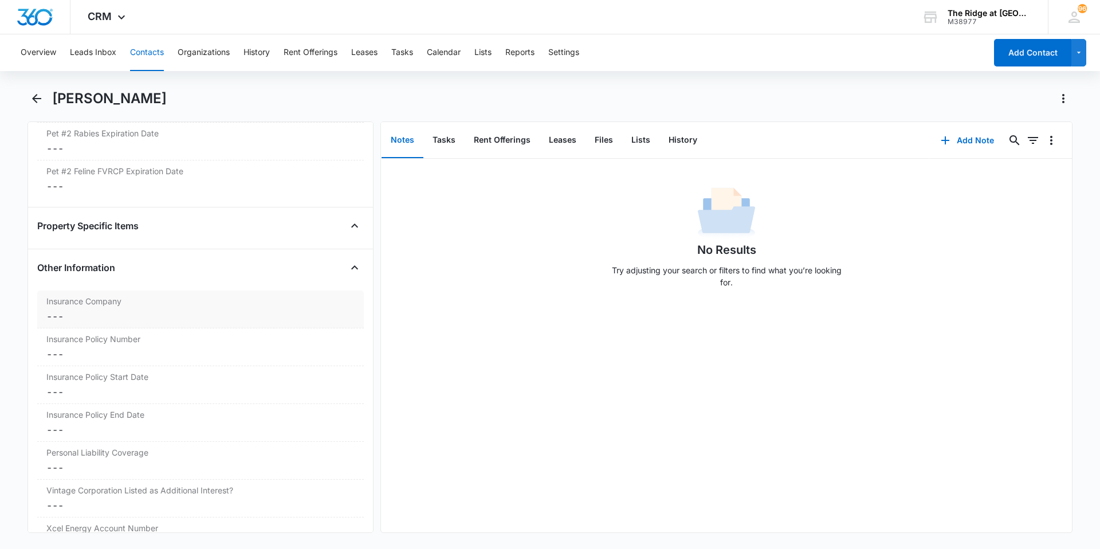
click at [152, 309] on dd "Cancel Save Changes ---" at bounding box center [200, 316] width 308 height 14
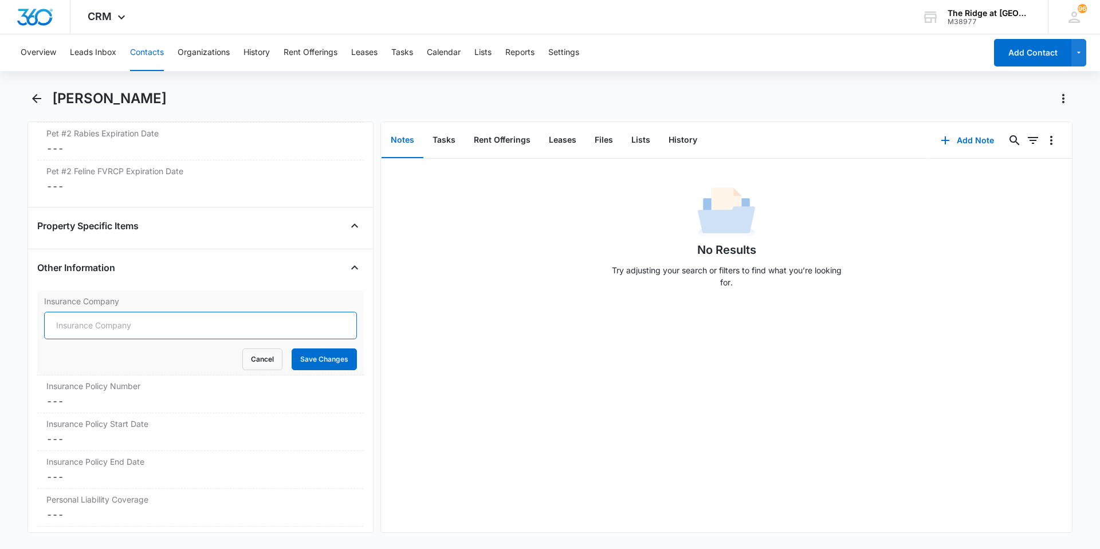
click at [142, 327] on input "Insurance Company" at bounding box center [200, 326] width 313 height 28
type input "State"
click at [292, 348] on button "Save Changes" at bounding box center [324, 359] width 65 height 22
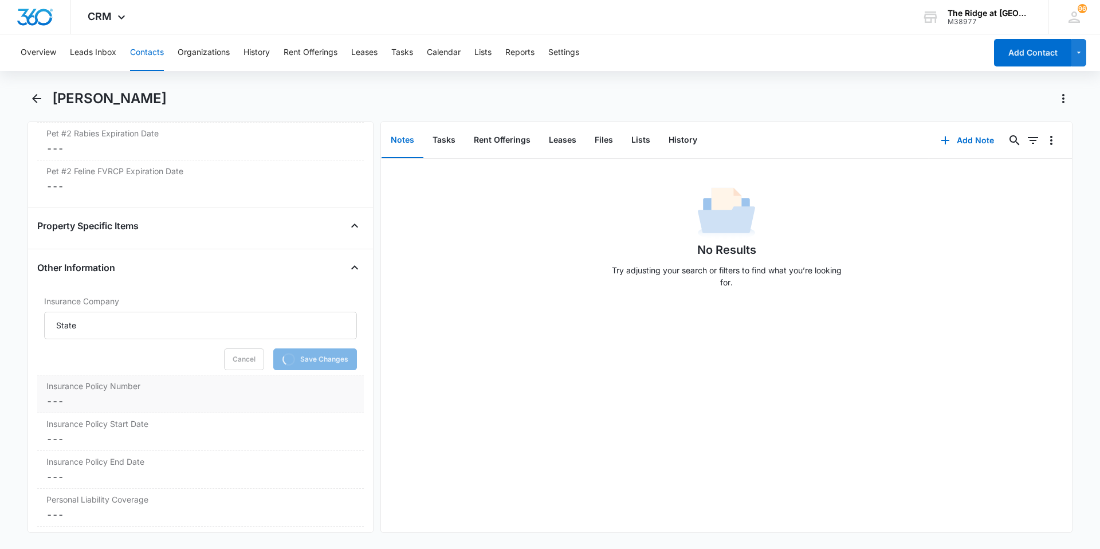
click at [104, 403] on dd "Cancel Save Changes ---" at bounding box center [200, 401] width 308 height 14
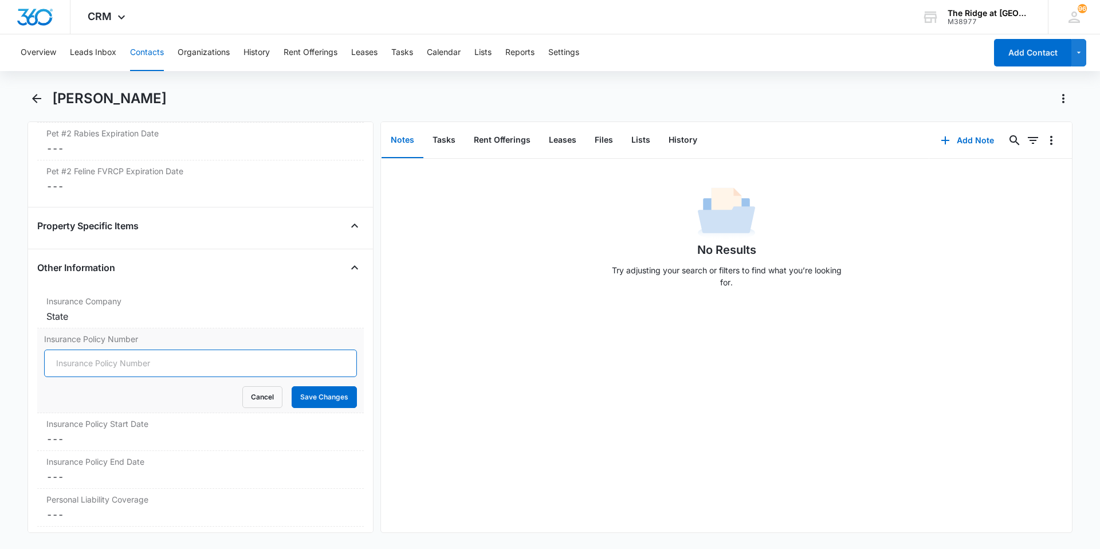
click at [109, 364] on input "Insurance Policy Number" at bounding box center [200, 364] width 313 height 28
type input "86-R5-B461-8"
click at [292, 386] on button "Save Changes" at bounding box center [324, 397] width 65 height 22
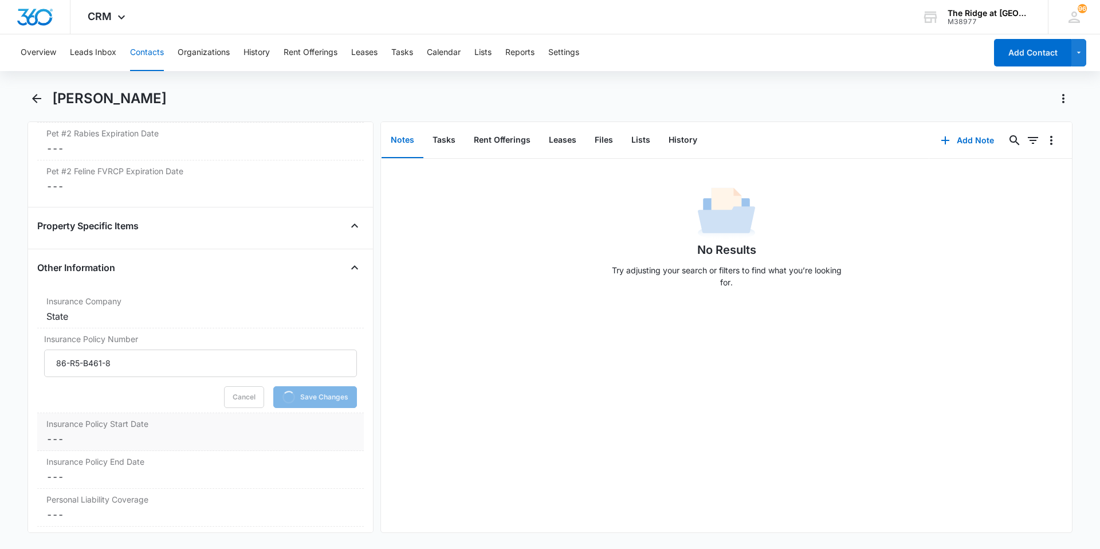
click at [109, 447] on div "Insurance Policy Start Date Cancel Save Changes ---" at bounding box center [200, 432] width 327 height 38
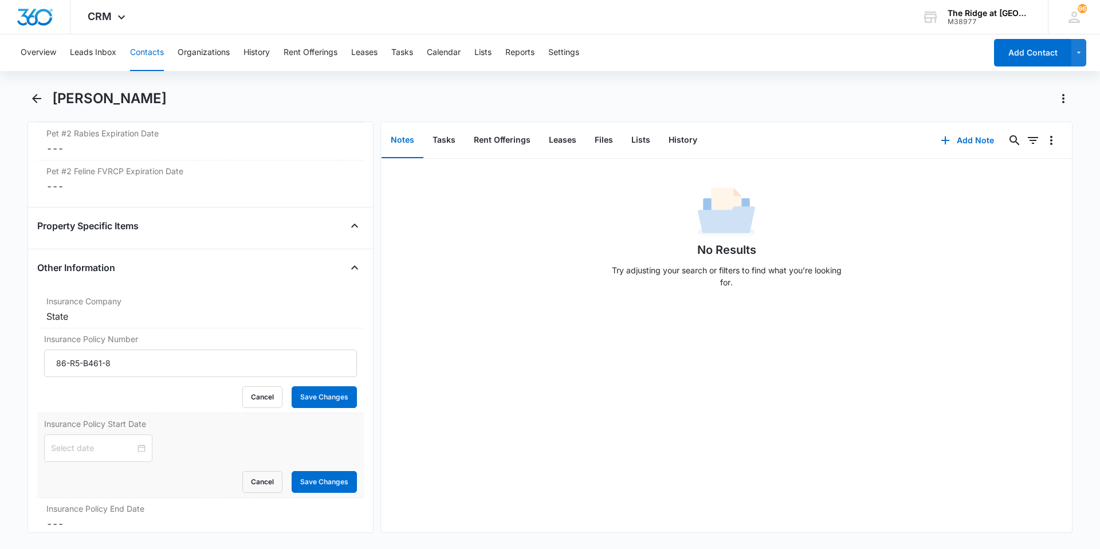
click at [109, 471] on div "Cancel Save Changes" at bounding box center [200, 482] width 313 height 22
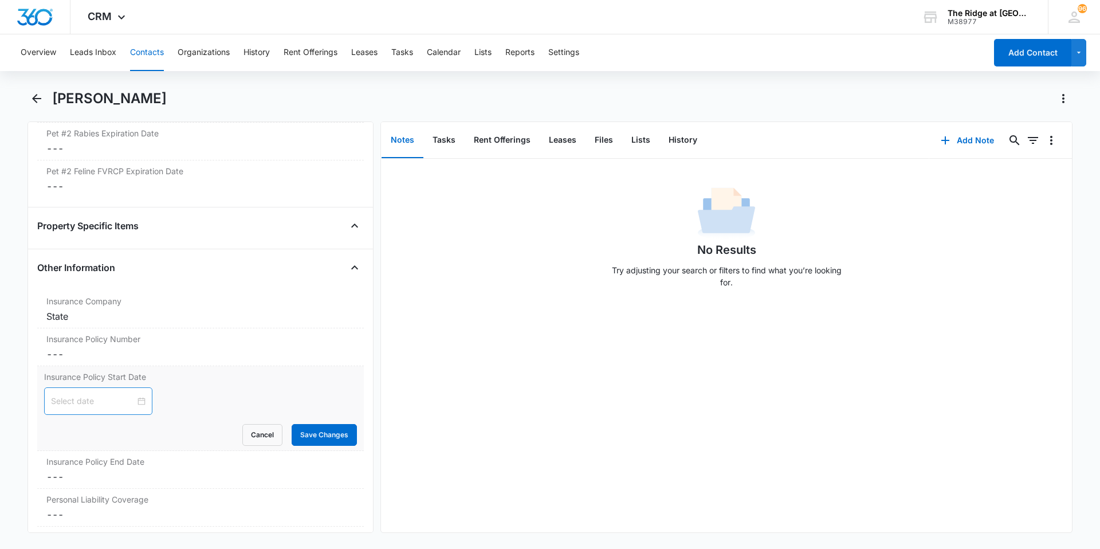
click at [128, 407] on div at bounding box center [98, 401] width 108 height 28
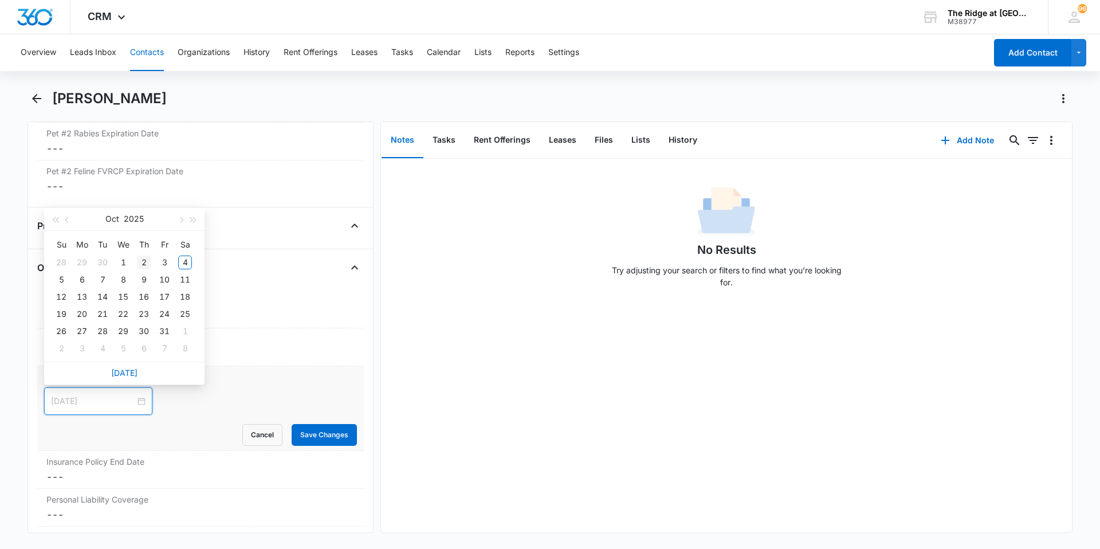
type input "Oct 2, 2025"
click at [145, 262] on div "2" at bounding box center [144, 263] width 14 height 14
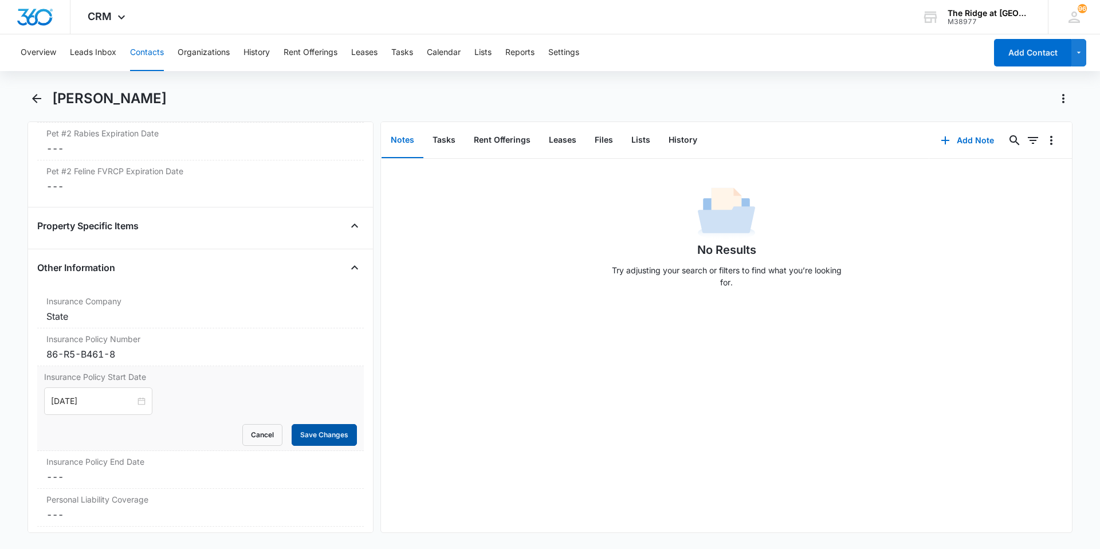
click at [299, 426] on button "Save Changes" at bounding box center [324, 435] width 65 height 22
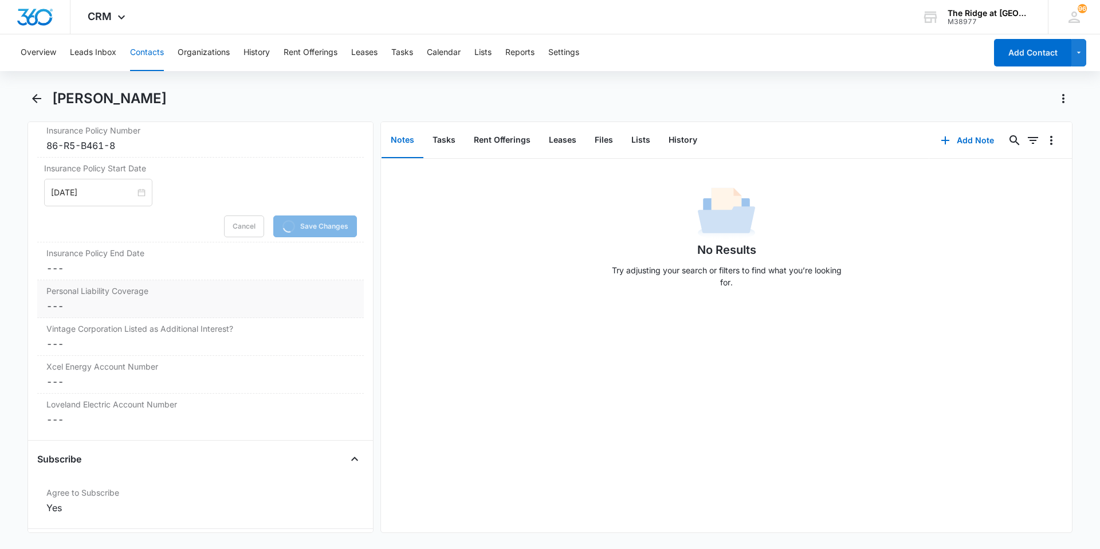
scroll to position [2464, 0]
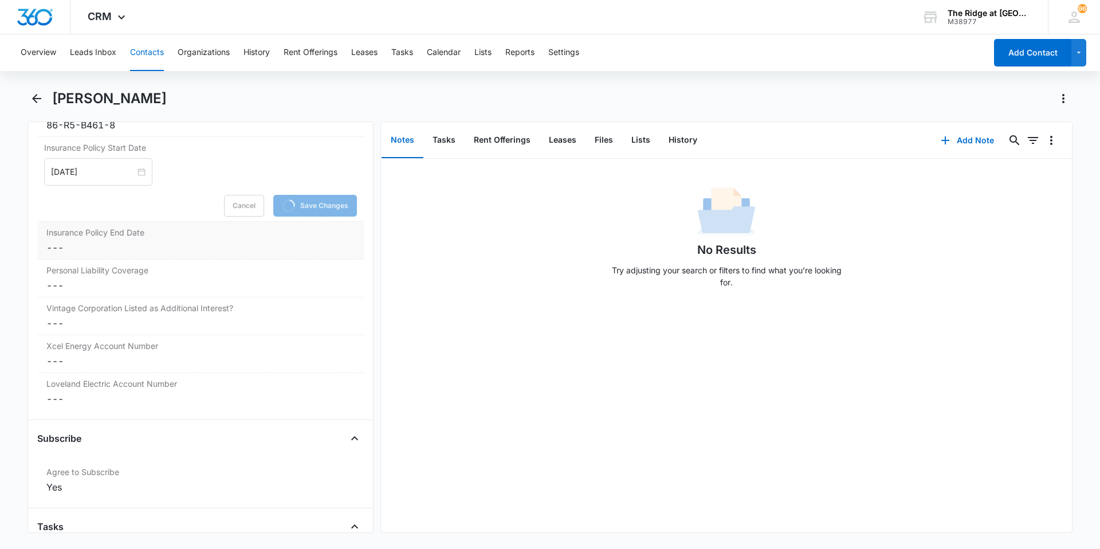
click at [58, 249] on dd "Cancel Save Changes ---" at bounding box center [200, 248] width 308 height 14
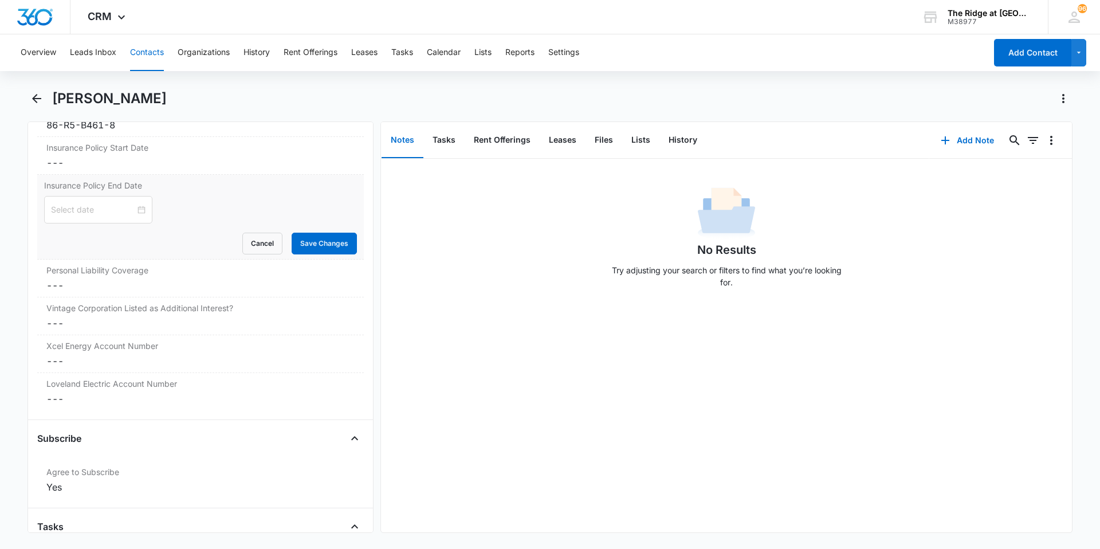
click at [58, 249] on div "Cancel Save Changes" at bounding box center [200, 244] width 313 height 22
click at [140, 216] on div at bounding box center [98, 210] width 108 height 28
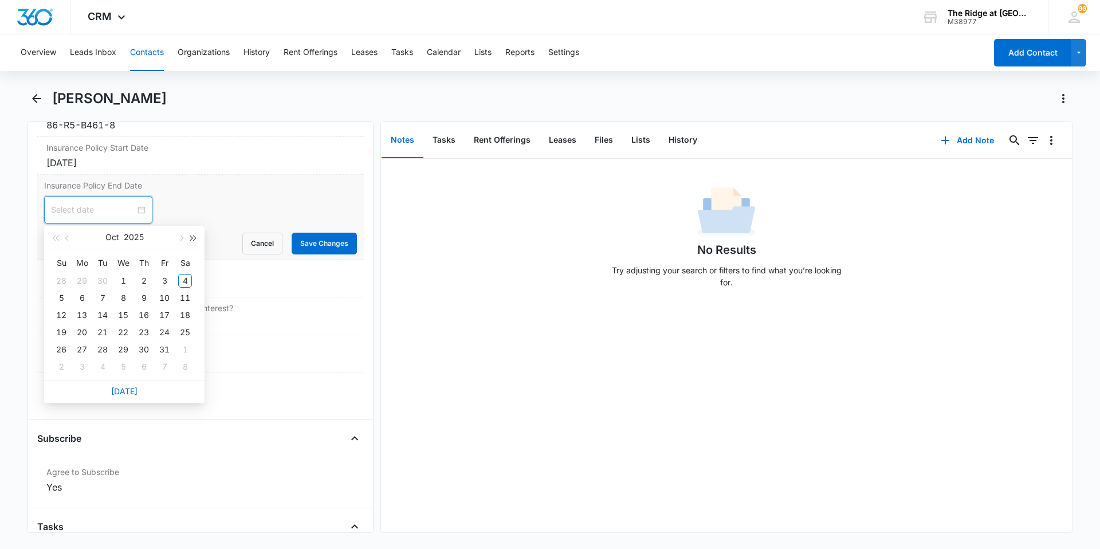
click at [193, 240] on span "button" at bounding box center [194, 239] width 6 height 6
type input "Oct 2, 2026"
click at [166, 279] on div "2" at bounding box center [165, 281] width 14 height 14
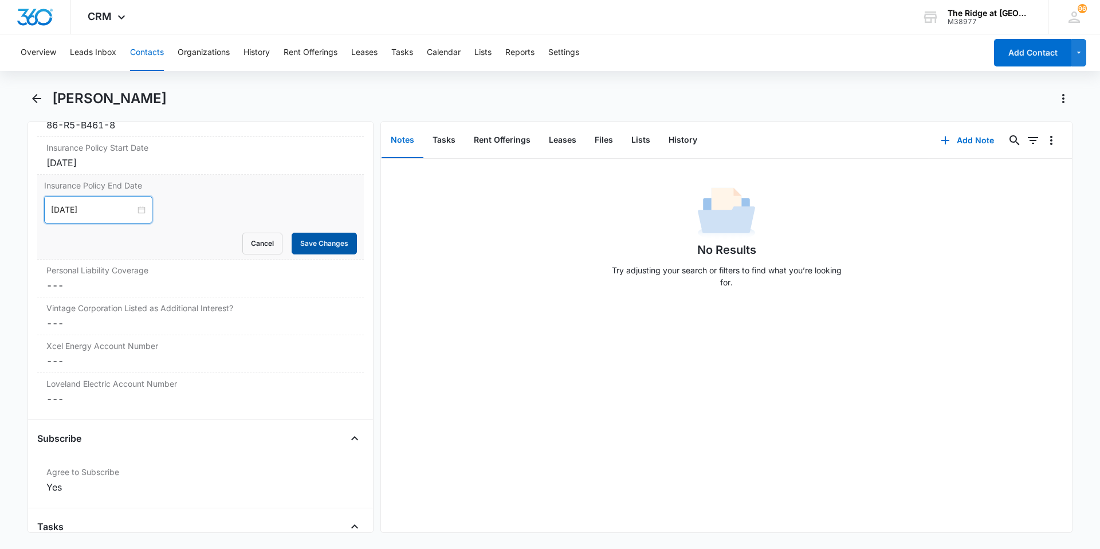
click at [298, 251] on button "Save Changes" at bounding box center [324, 244] width 65 height 22
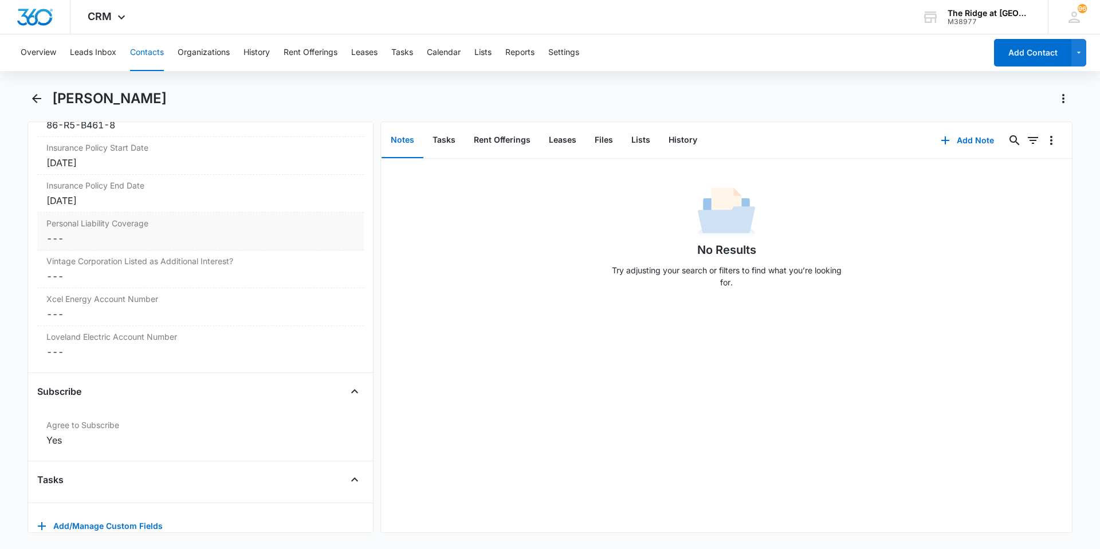
click at [112, 245] on div "Personal Liability Coverage Cancel Save Changes ---" at bounding box center [200, 232] width 327 height 38
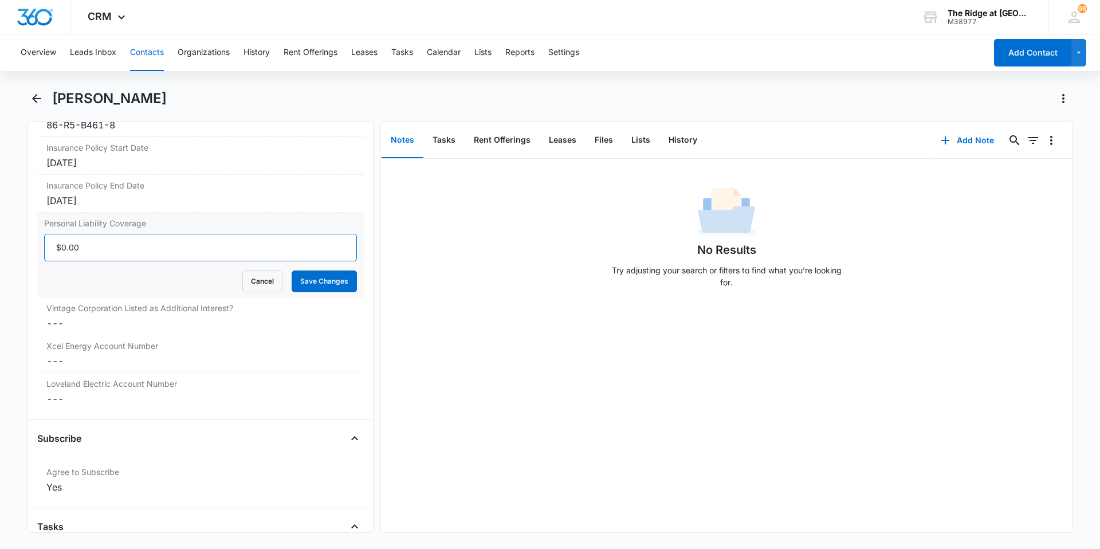
click at [112, 245] on input "Personal Liability Coverage" at bounding box center [200, 248] width 313 height 28
type input "$300,000.00"
click at [292, 270] on button "Save Changes" at bounding box center [324, 281] width 65 height 22
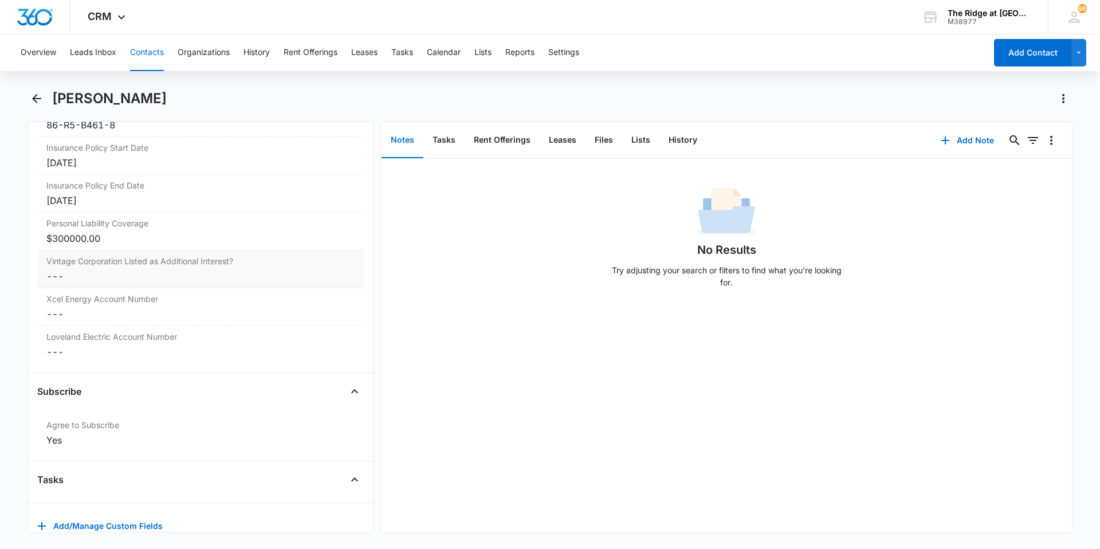
click at [142, 279] on dd "Cancel Save Changes ---" at bounding box center [200, 276] width 308 height 14
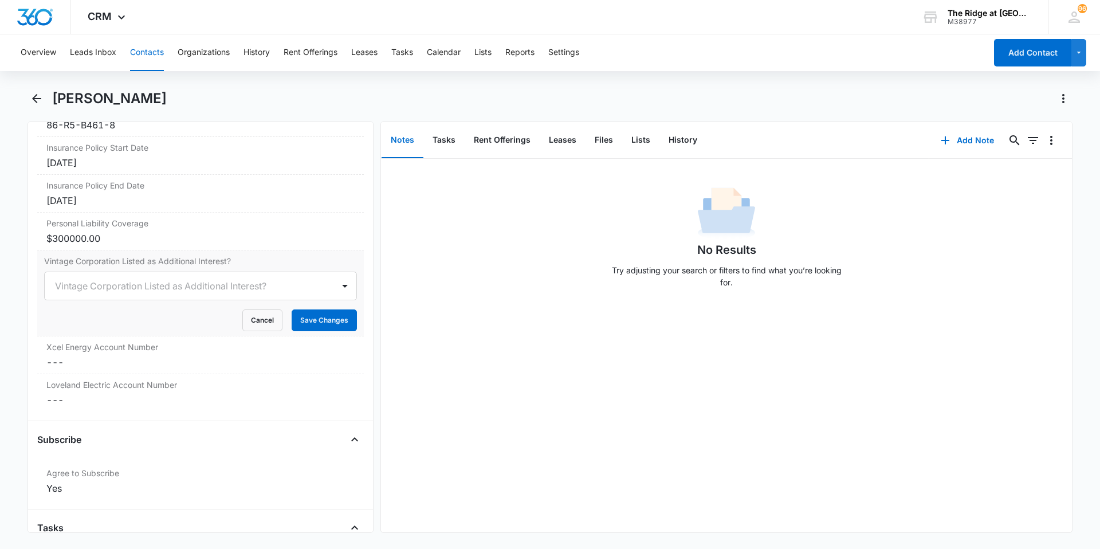
click at [142, 279] on div at bounding box center [187, 286] width 264 height 16
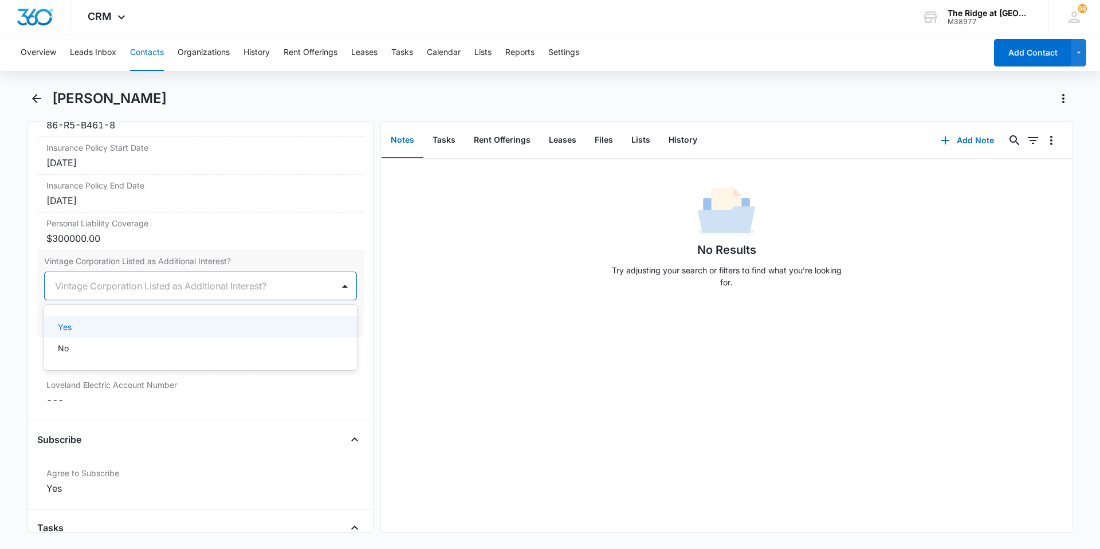
click at [128, 331] on div "Yes" at bounding box center [199, 327] width 283 height 12
click at [319, 319] on button "Save Changes" at bounding box center [324, 320] width 65 height 22
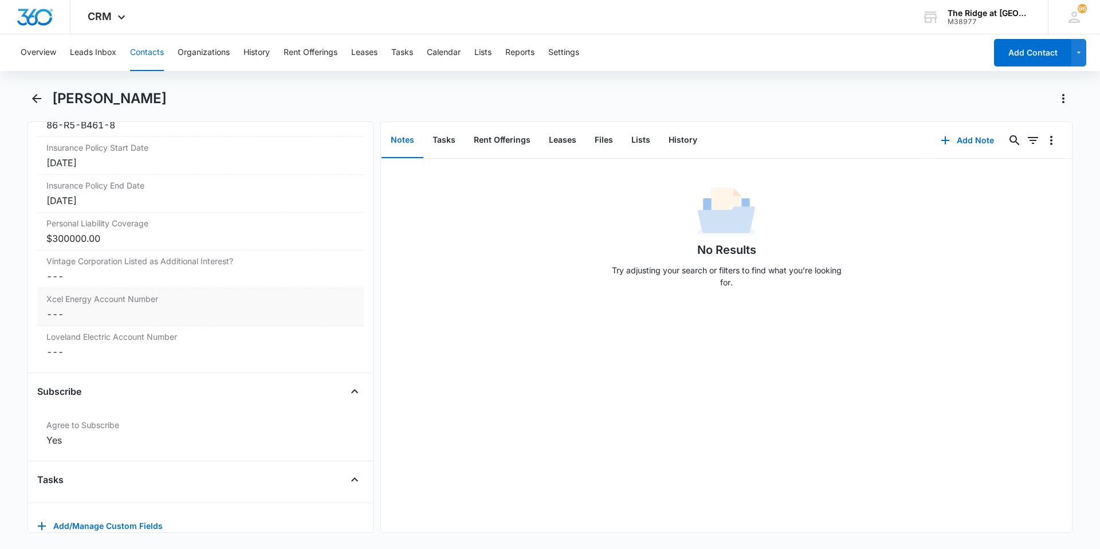
click at [128, 313] on dd "Cancel Save Changes ---" at bounding box center [200, 314] width 308 height 14
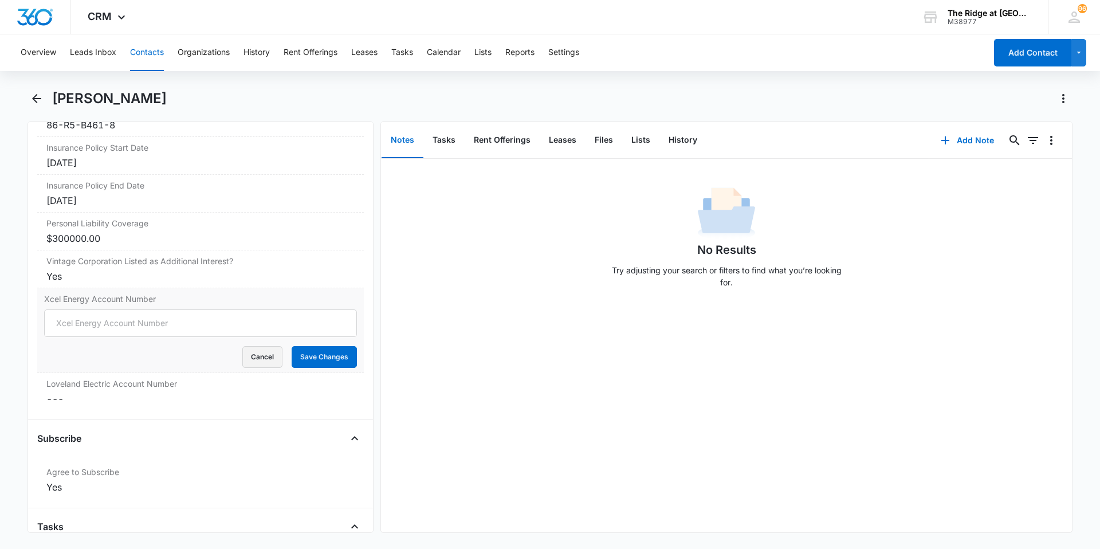
click at [253, 360] on button "Cancel" at bounding box center [262, 357] width 40 height 22
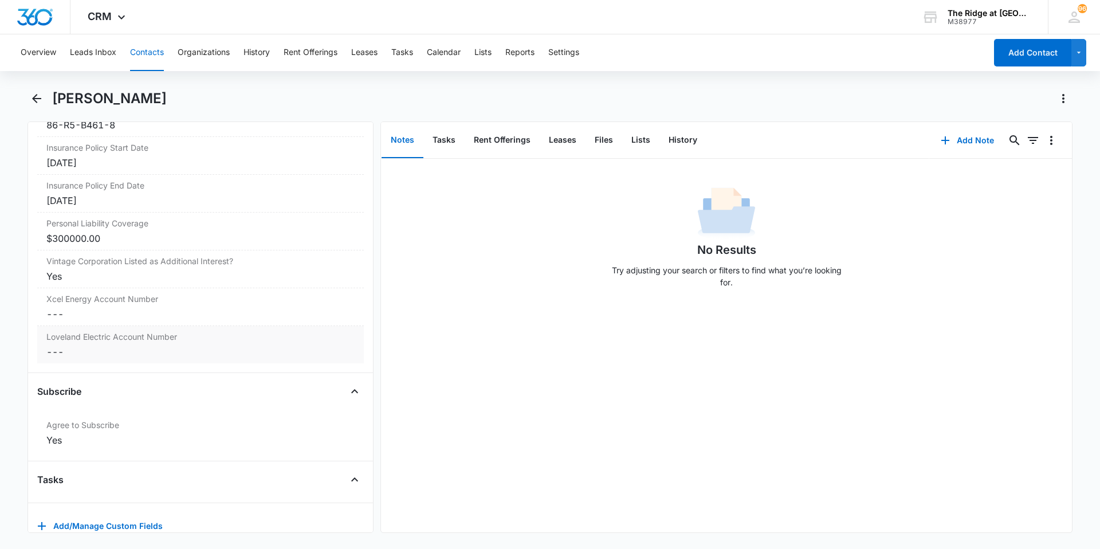
click at [156, 359] on div "Loveland Electric Account Number Cancel Save Changes ---" at bounding box center [200, 344] width 327 height 37
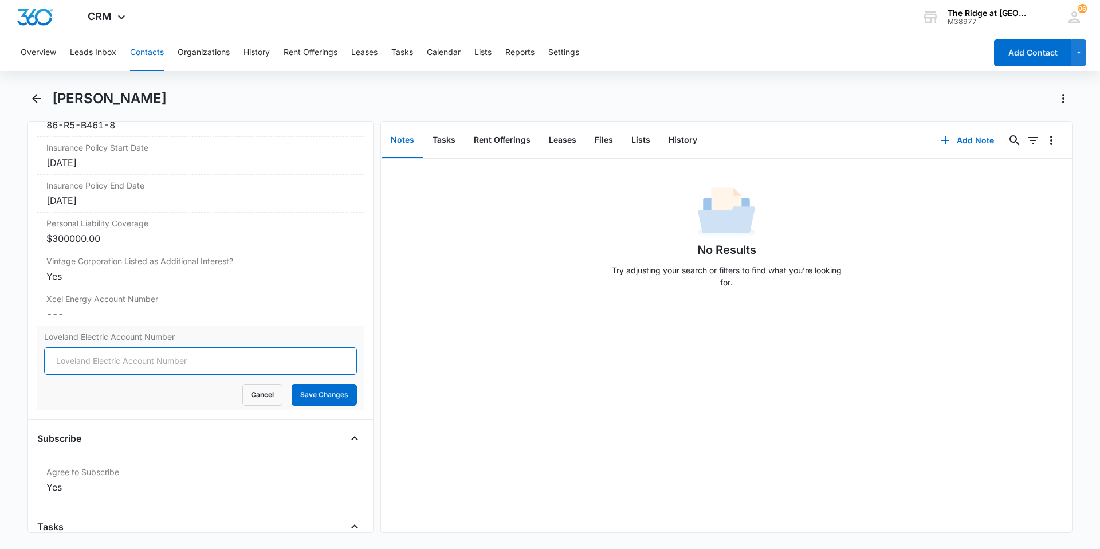
click at [134, 367] on input "Loveland Electric Account Number" at bounding box center [200, 361] width 313 height 28
type input "0206381061440"
click at [292, 384] on button "Save Changes" at bounding box center [324, 395] width 65 height 22
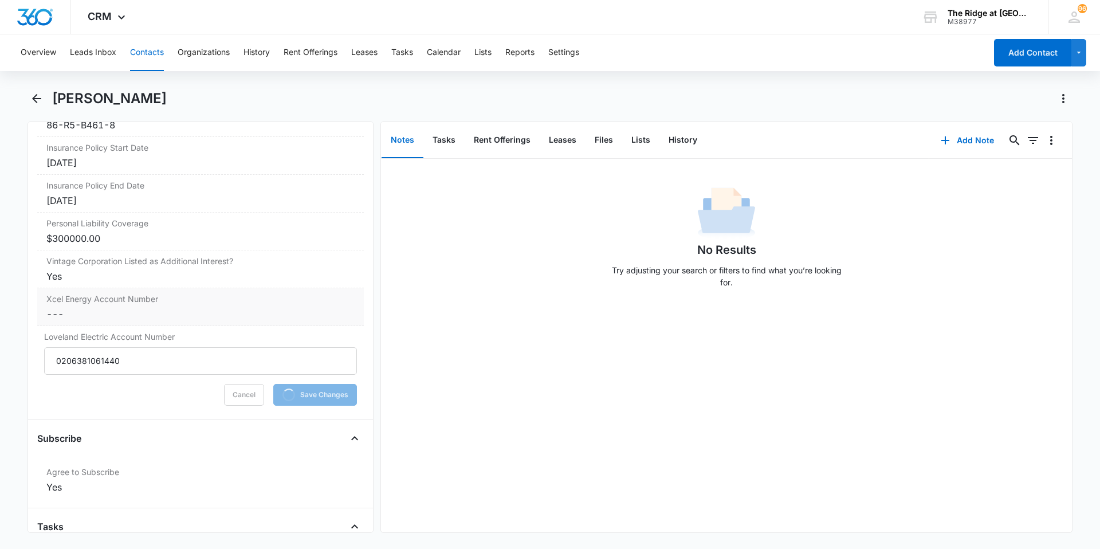
click at [96, 320] on dd "Cancel Save Changes ---" at bounding box center [200, 314] width 308 height 14
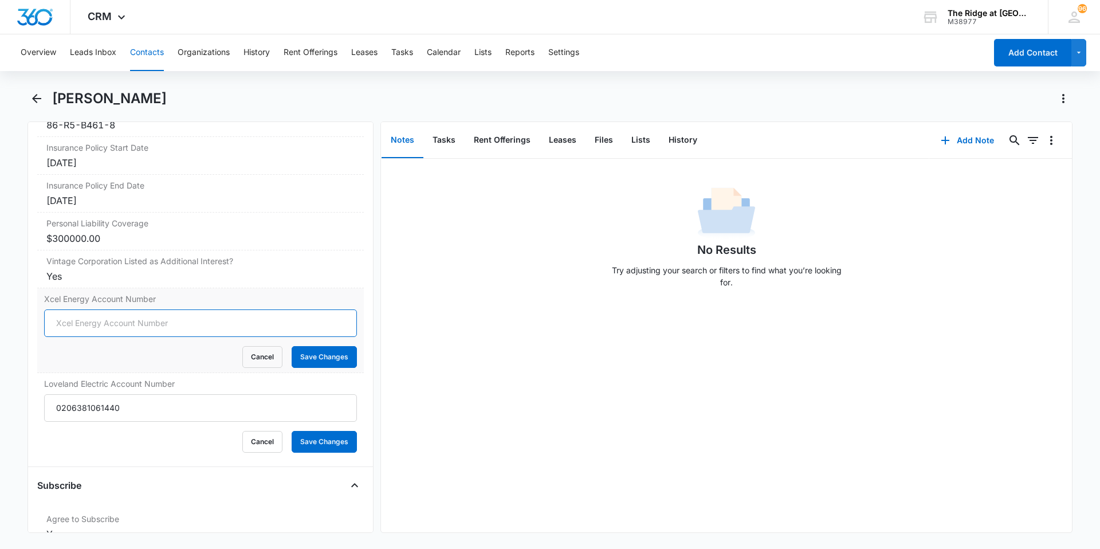
click at [91, 318] on input "Xcel Energy Account Number" at bounding box center [200, 323] width 313 height 28
type input "5300155630680"
click at [292, 346] on button "Save Changes" at bounding box center [324, 357] width 65 height 22
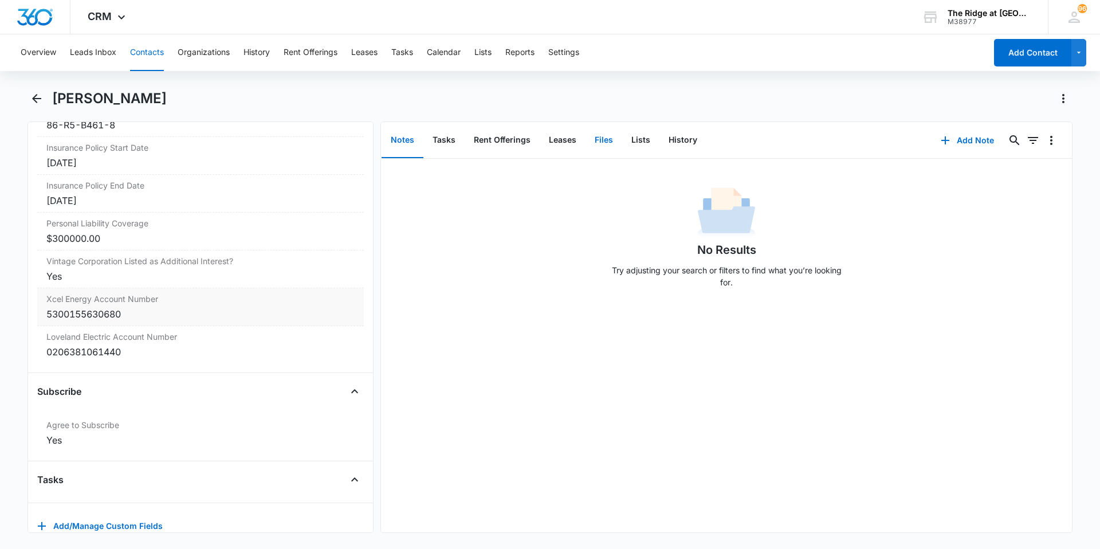
click at [596, 136] on button "Files" at bounding box center [604, 141] width 37 height 36
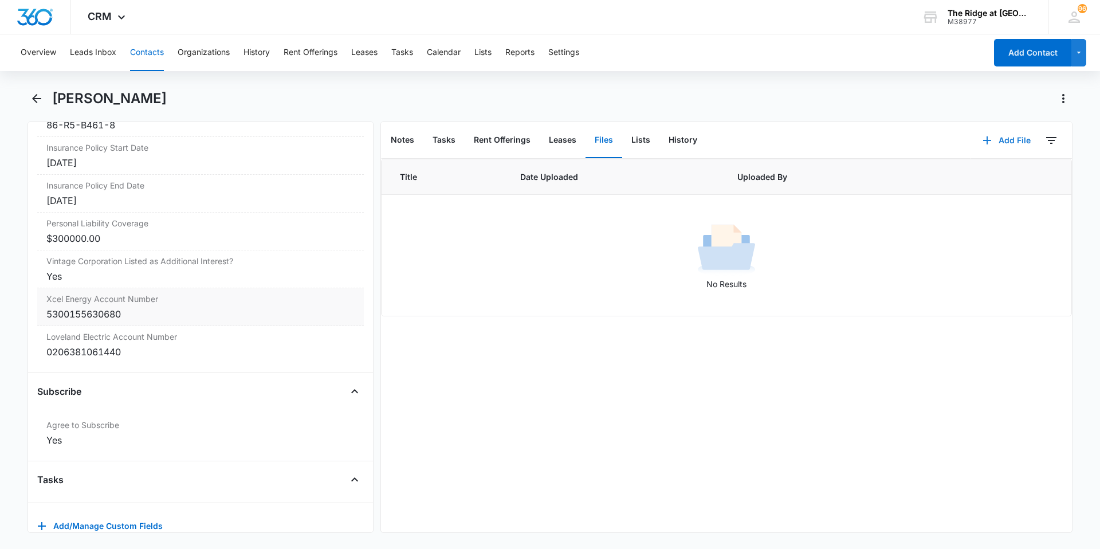
click at [1002, 136] on button "Add File" at bounding box center [1006, 141] width 71 height 28
click at [990, 173] on div "Upload Files" at bounding box center [992, 177] width 46 height 8
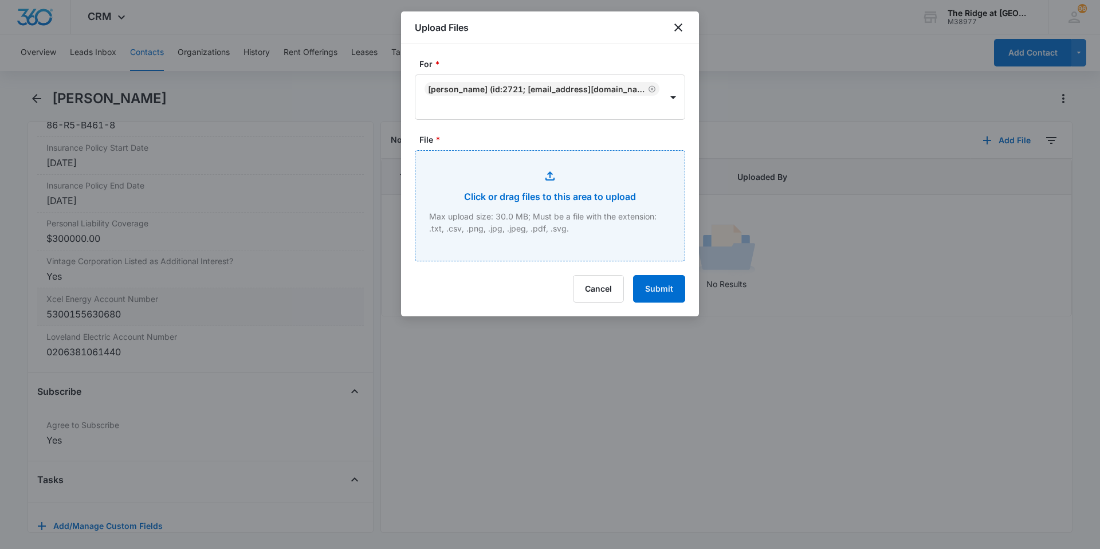
click at [488, 169] on input "File *" at bounding box center [549, 206] width 269 height 110
type input "C:\fakepath\4366-301 Lease.pdf"
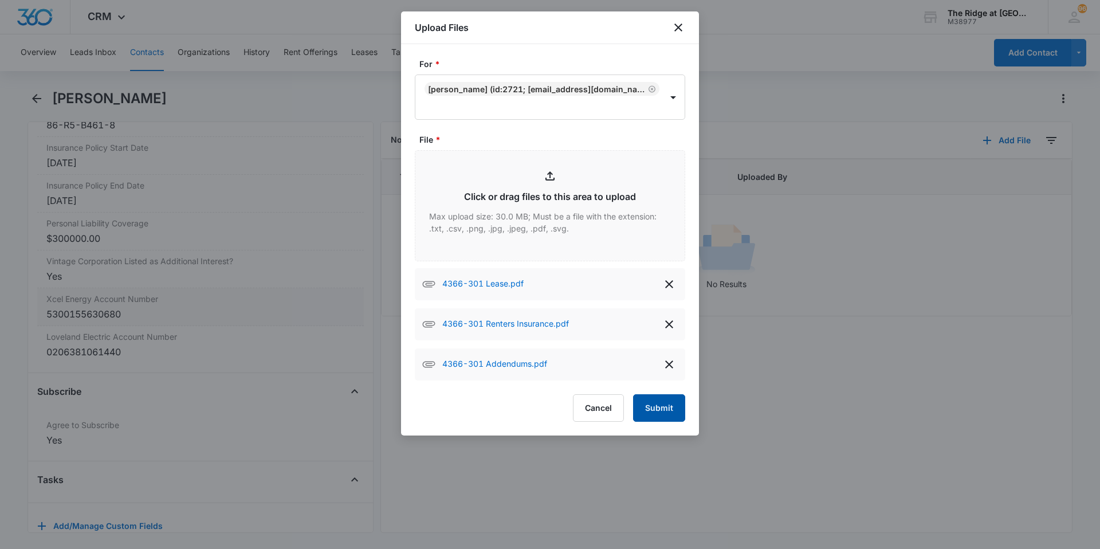
click at [640, 409] on button "Submit" at bounding box center [659, 408] width 52 height 28
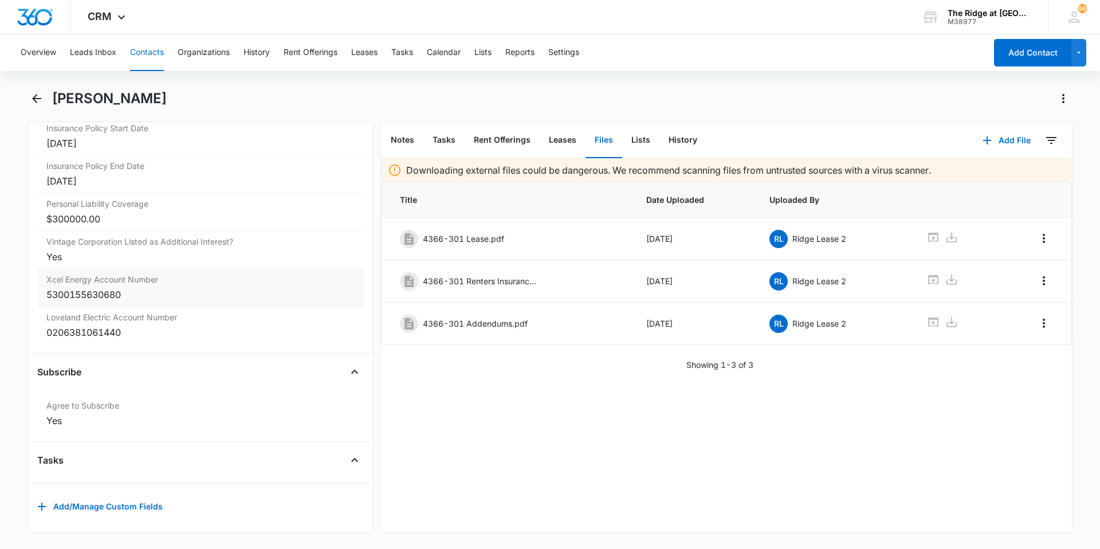
scroll to position [2494, 0]
click at [322, 97] on div "Skyler Jones" at bounding box center [562, 98] width 1021 height 18
